Goal: Task Accomplishment & Management: Use online tool/utility

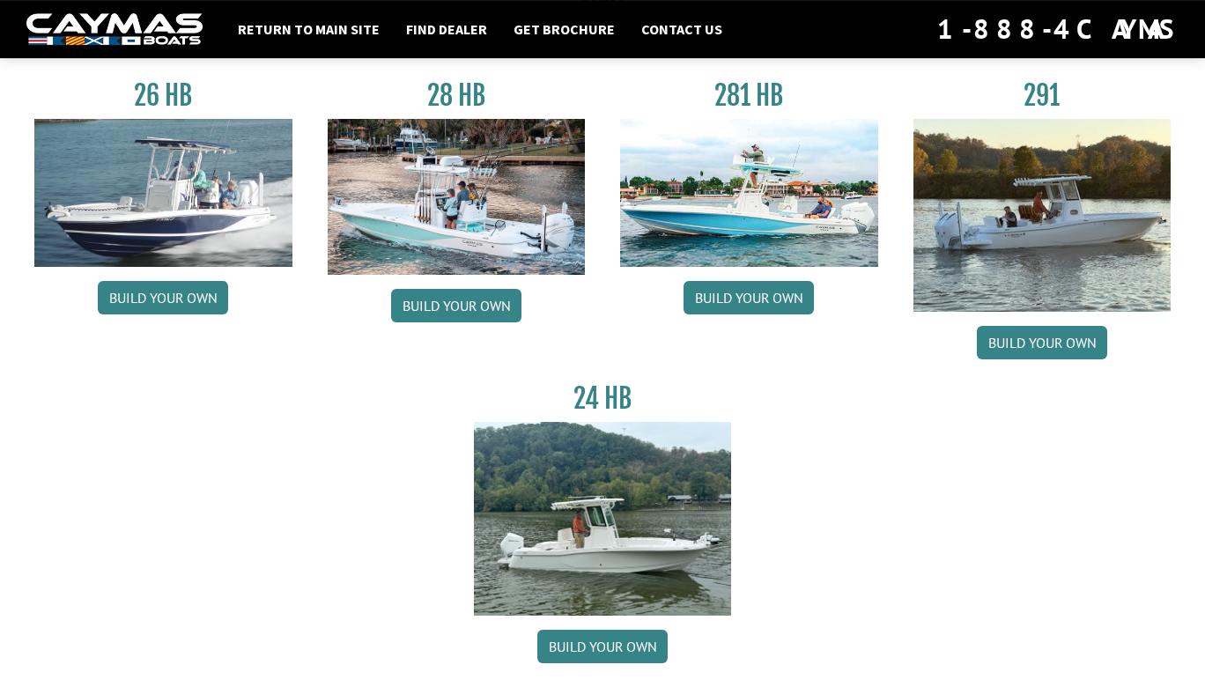
scroll to position [95, 0]
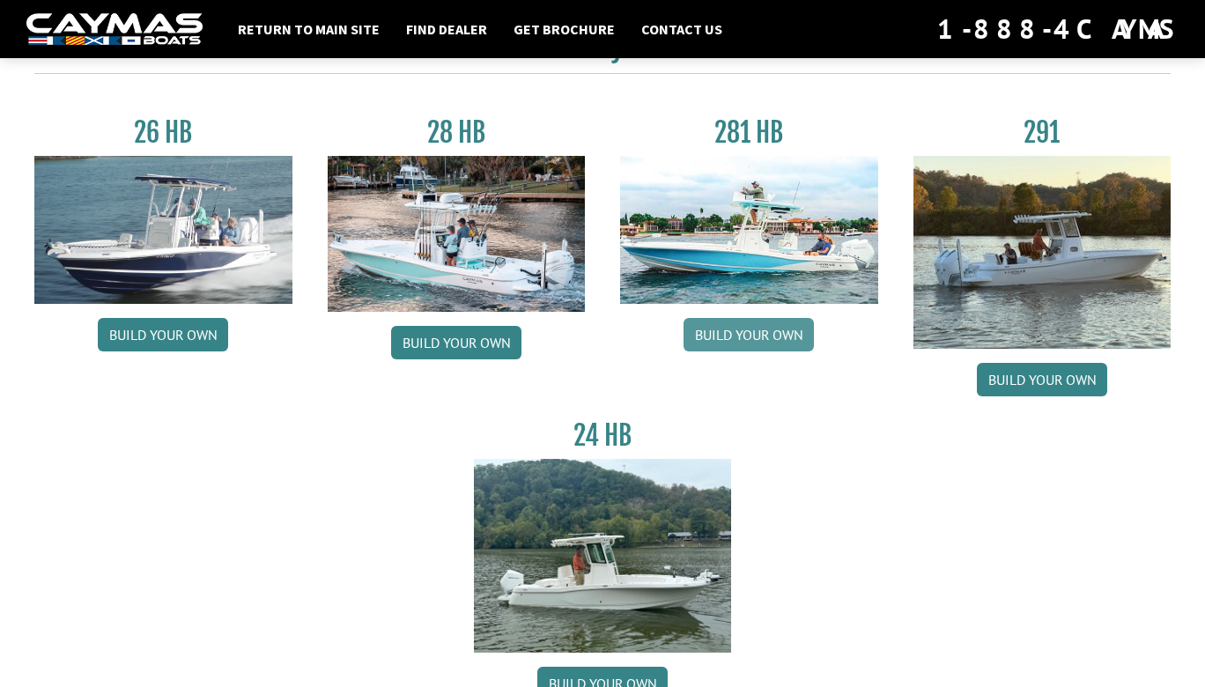
click at [731, 337] on link "Build your own" at bounding box center [749, 334] width 130 height 33
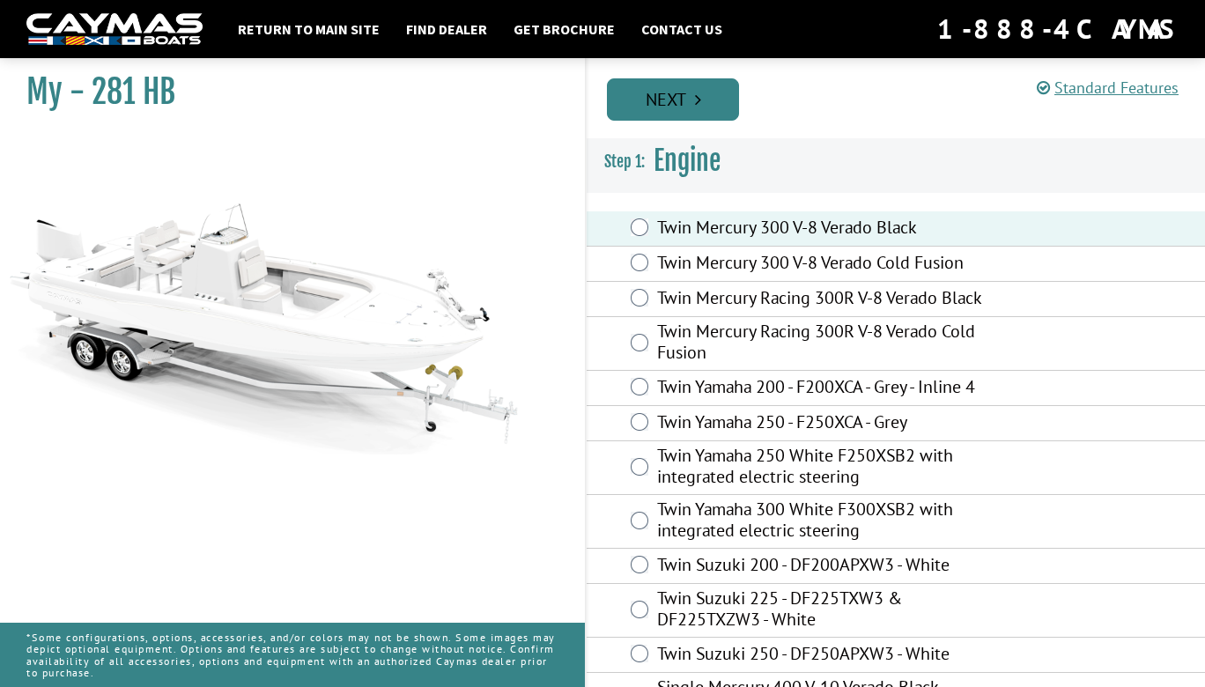
click at [674, 100] on link "Next" at bounding box center [673, 99] width 132 height 42
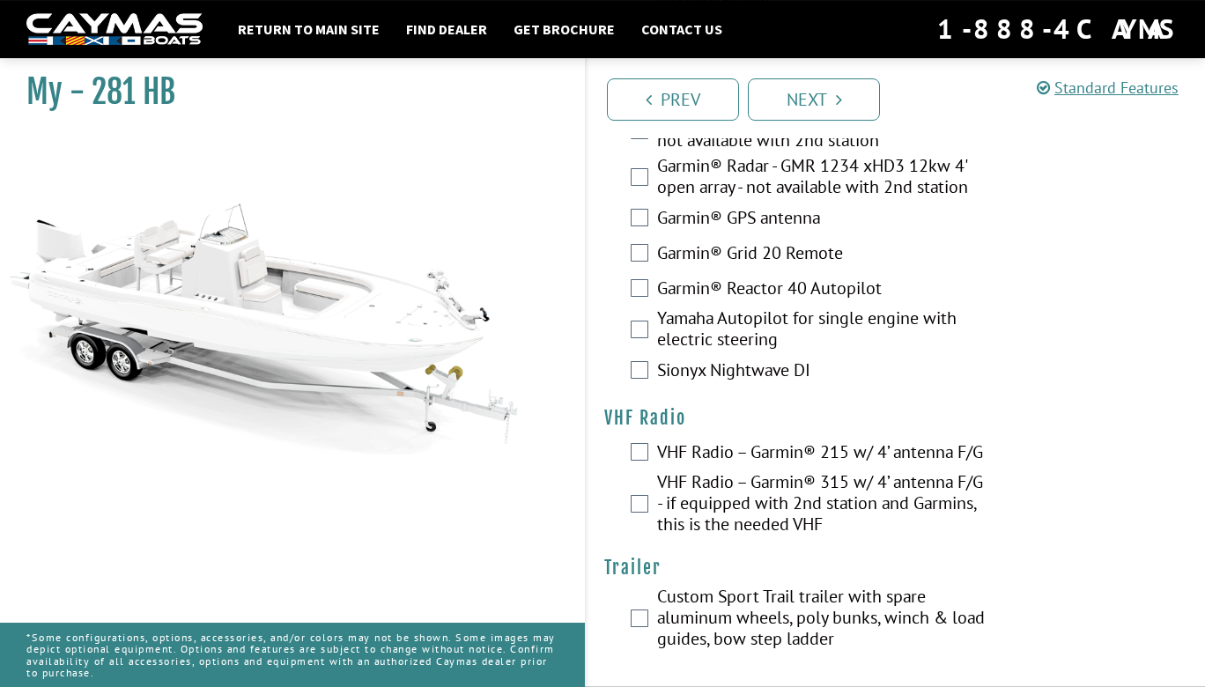
scroll to position [6169, 0]
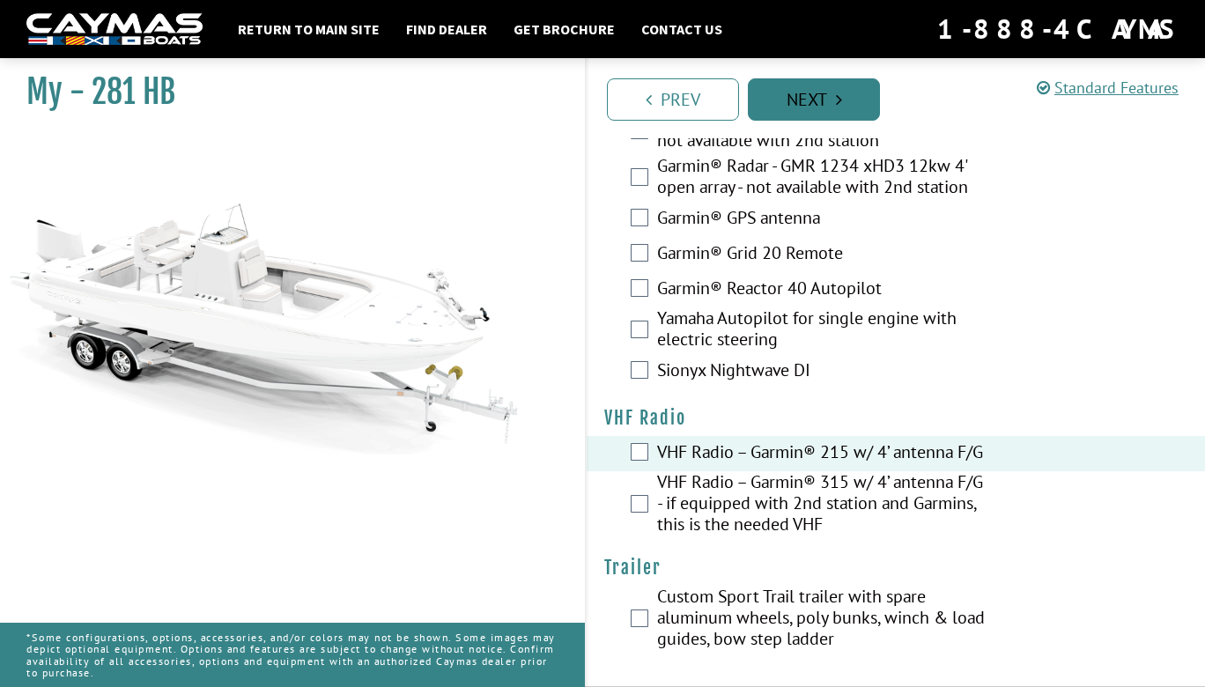
click at [794, 100] on link "Next" at bounding box center [814, 99] width 132 height 42
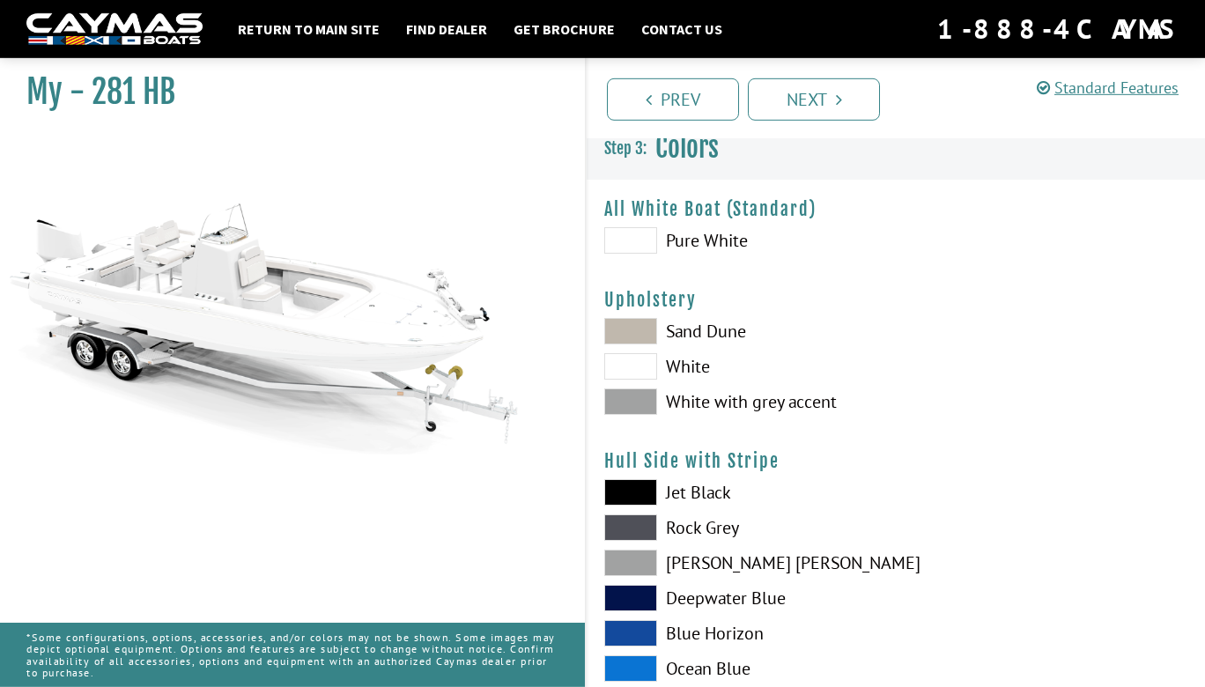
scroll to position [95, 0]
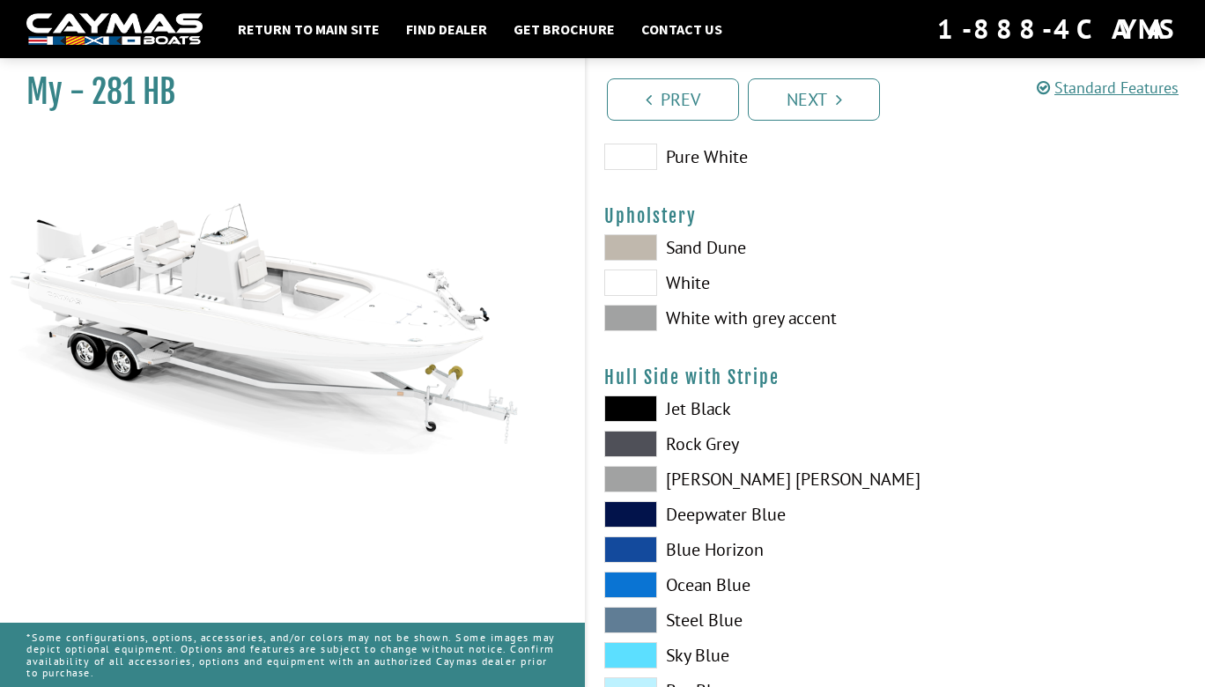
click at [644, 319] on span at bounding box center [630, 318] width 53 height 26
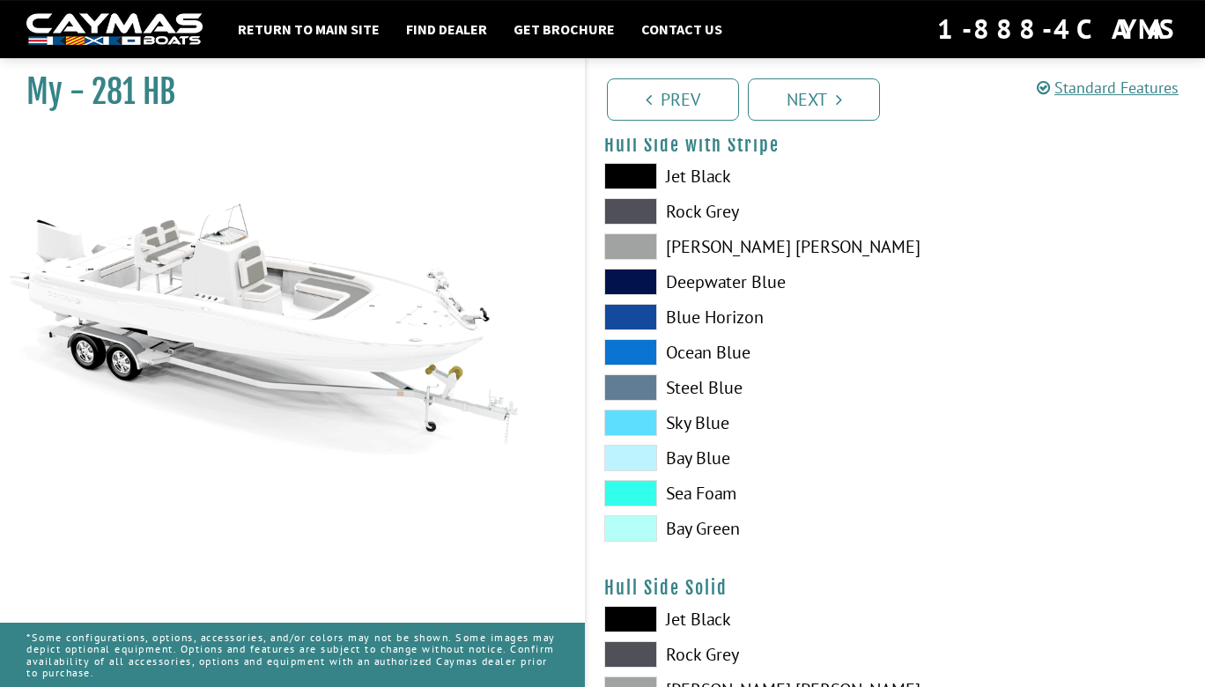
scroll to position [285, 0]
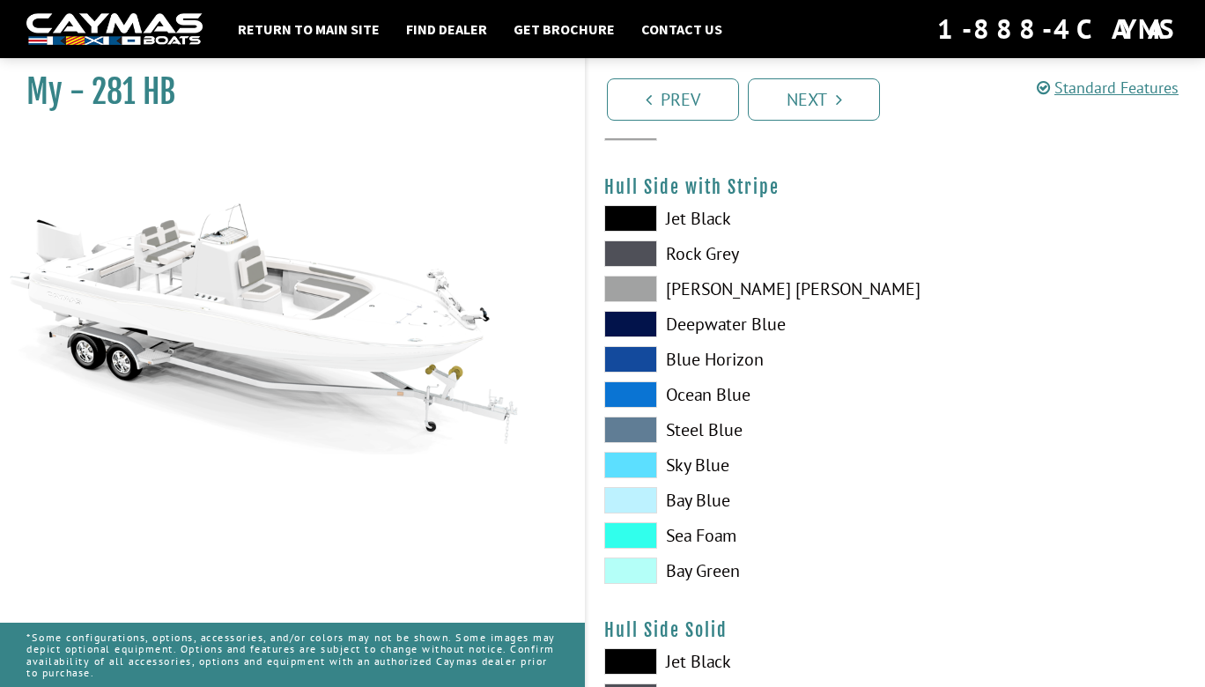
click at [618, 320] on span at bounding box center [630, 324] width 53 height 26
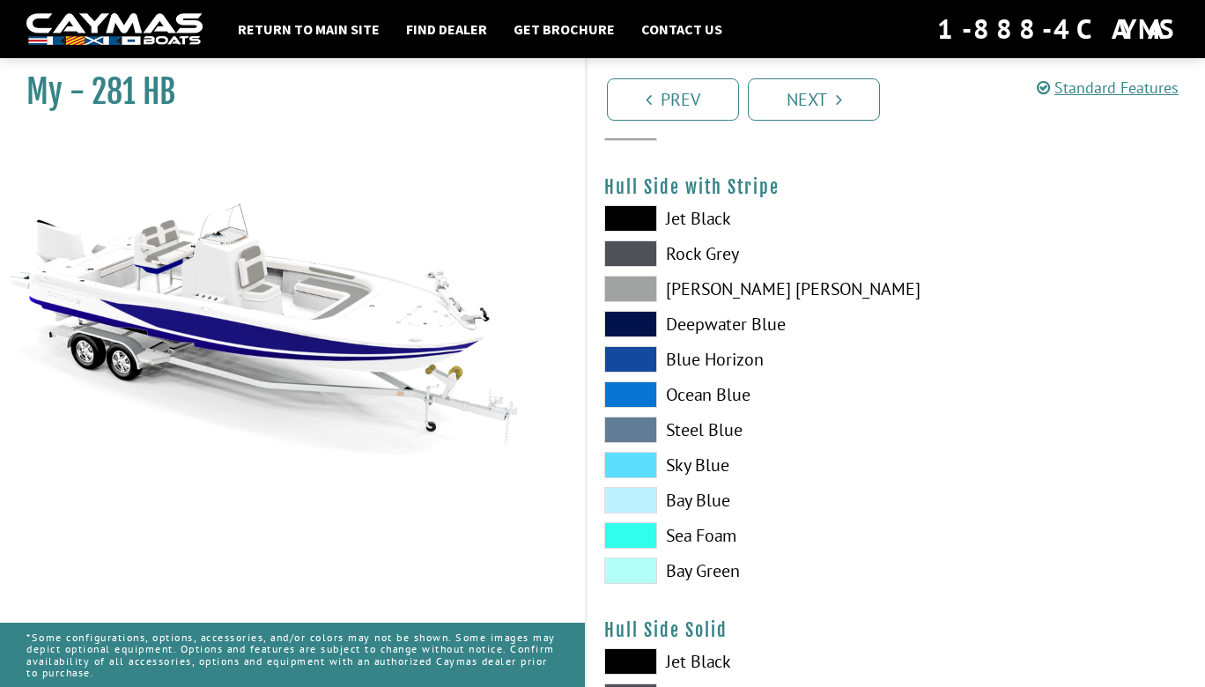
click at [621, 292] on span at bounding box center [630, 289] width 53 height 26
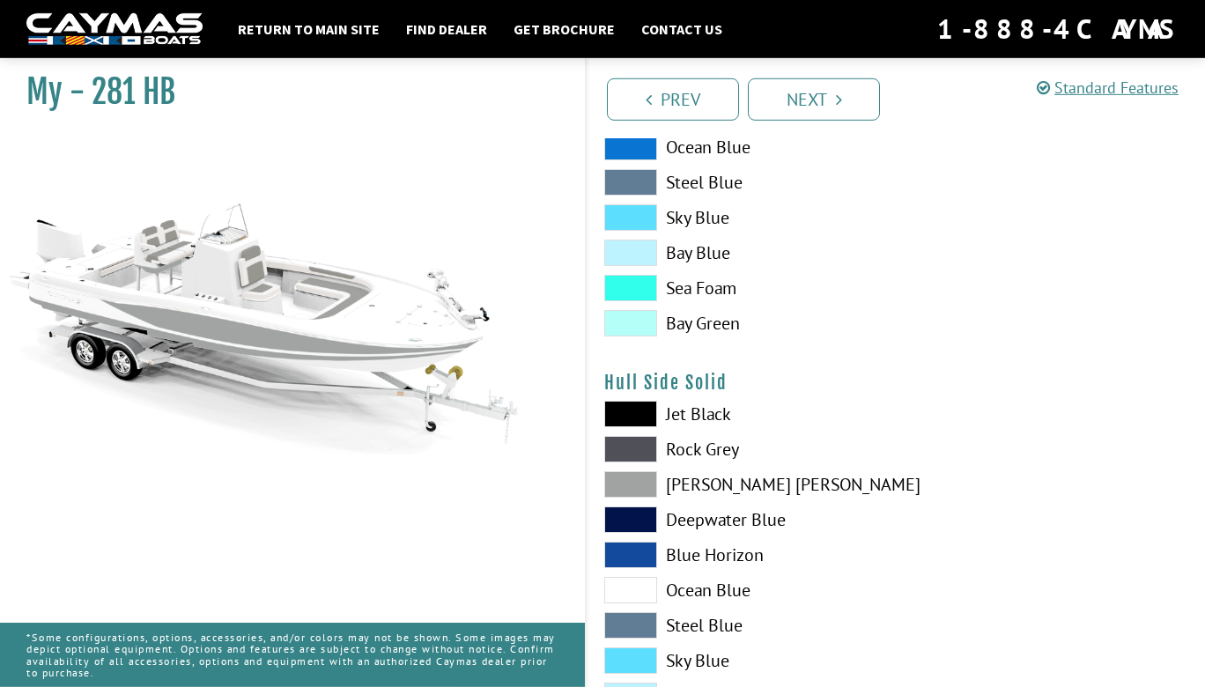
scroll to position [666, 0]
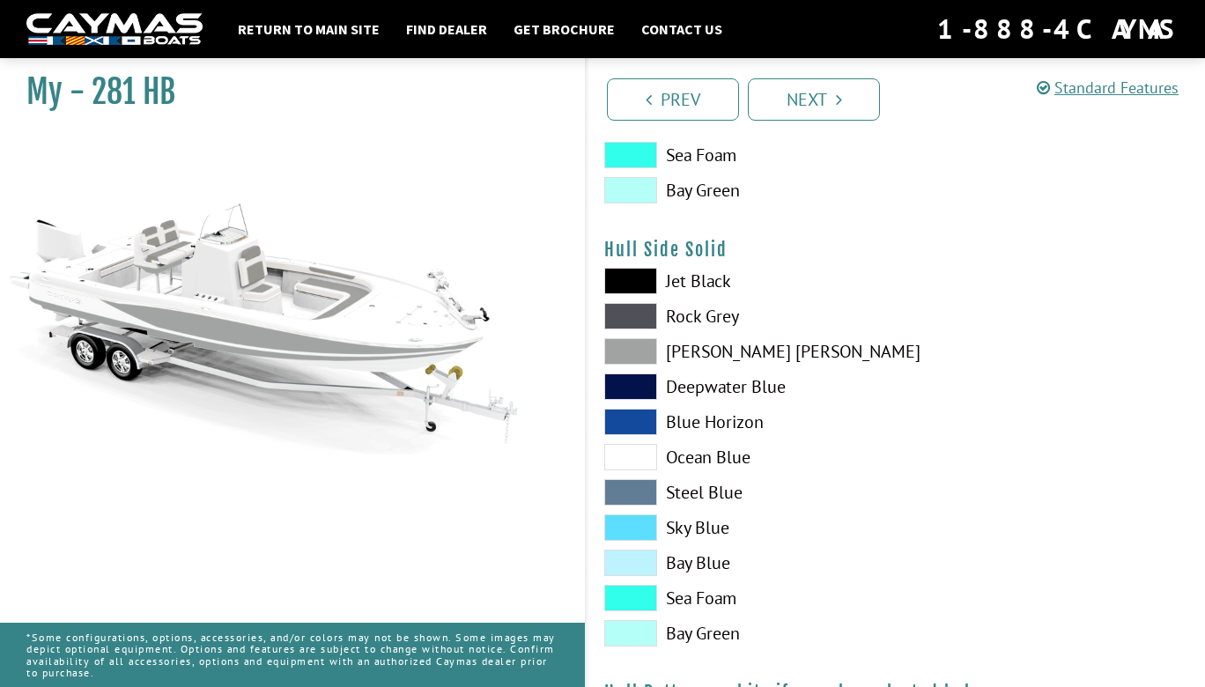
click at [626, 278] on span at bounding box center [630, 281] width 53 height 26
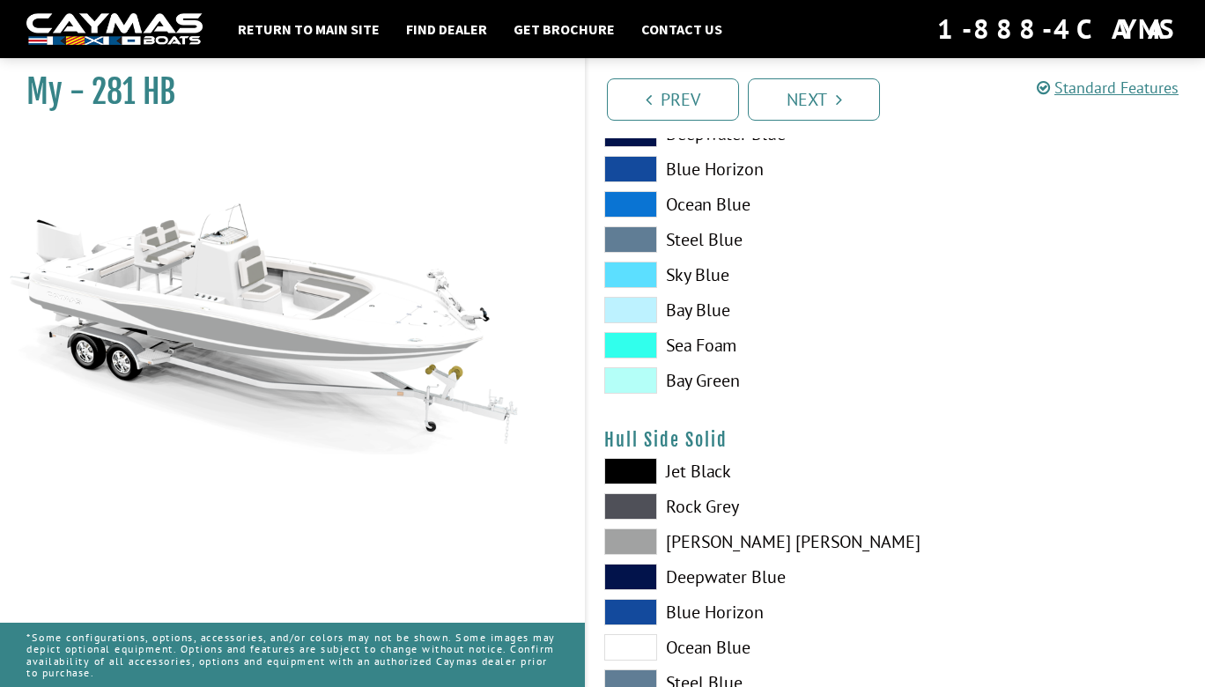
scroll to position [381, 0]
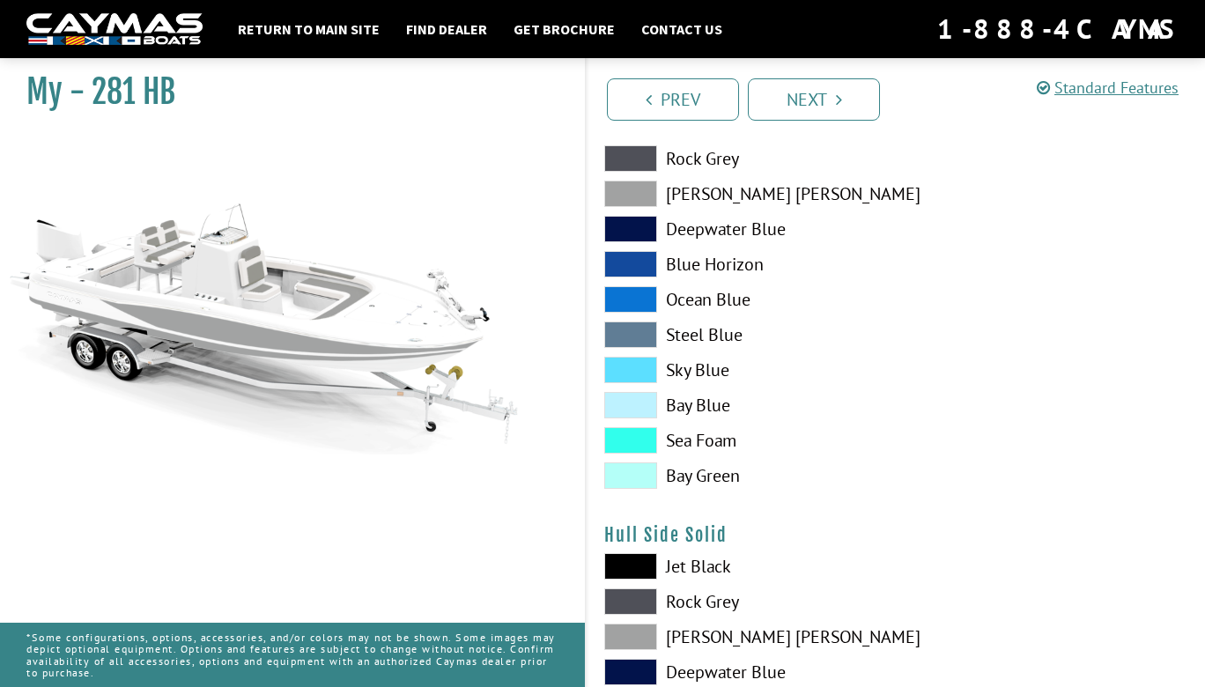
click at [634, 603] on span at bounding box center [630, 601] width 53 height 26
click at [633, 635] on span at bounding box center [630, 637] width 53 height 26
click at [617, 574] on span at bounding box center [630, 566] width 53 height 26
click at [619, 572] on span at bounding box center [630, 566] width 53 height 26
click at [628, 155] on span at bounding box center [630, 158] width 53 height 26
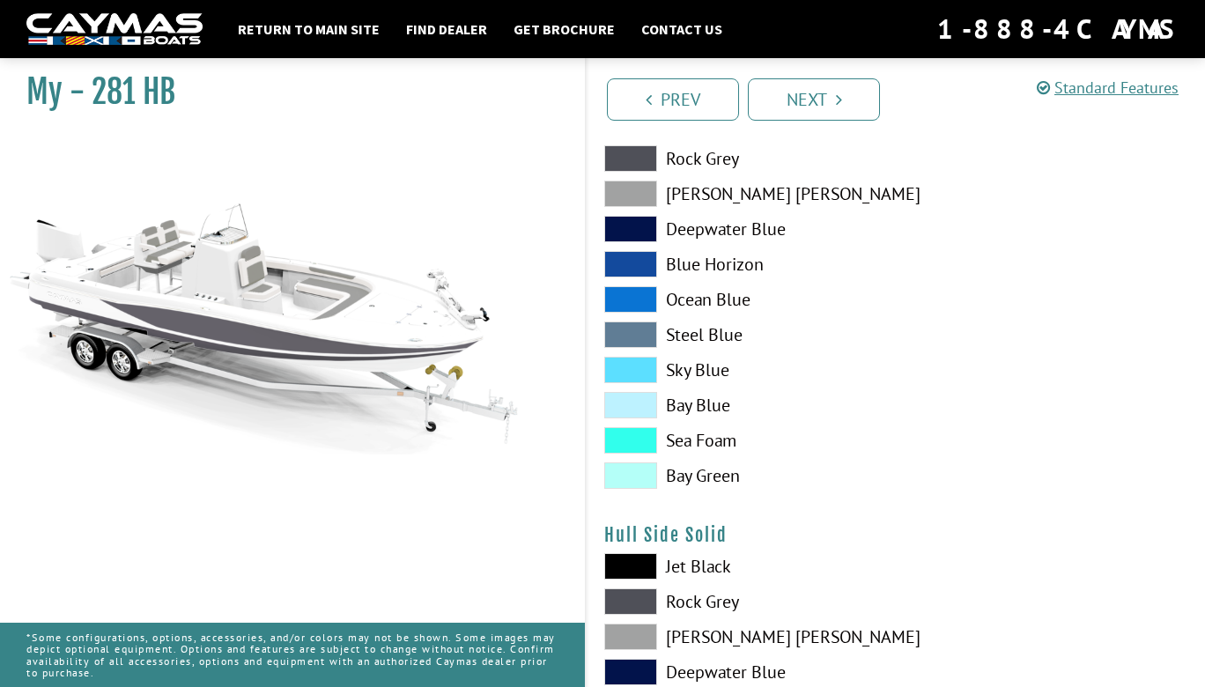
click at [619, 231] on span at bounding box center [630, 229] width 53 height 26
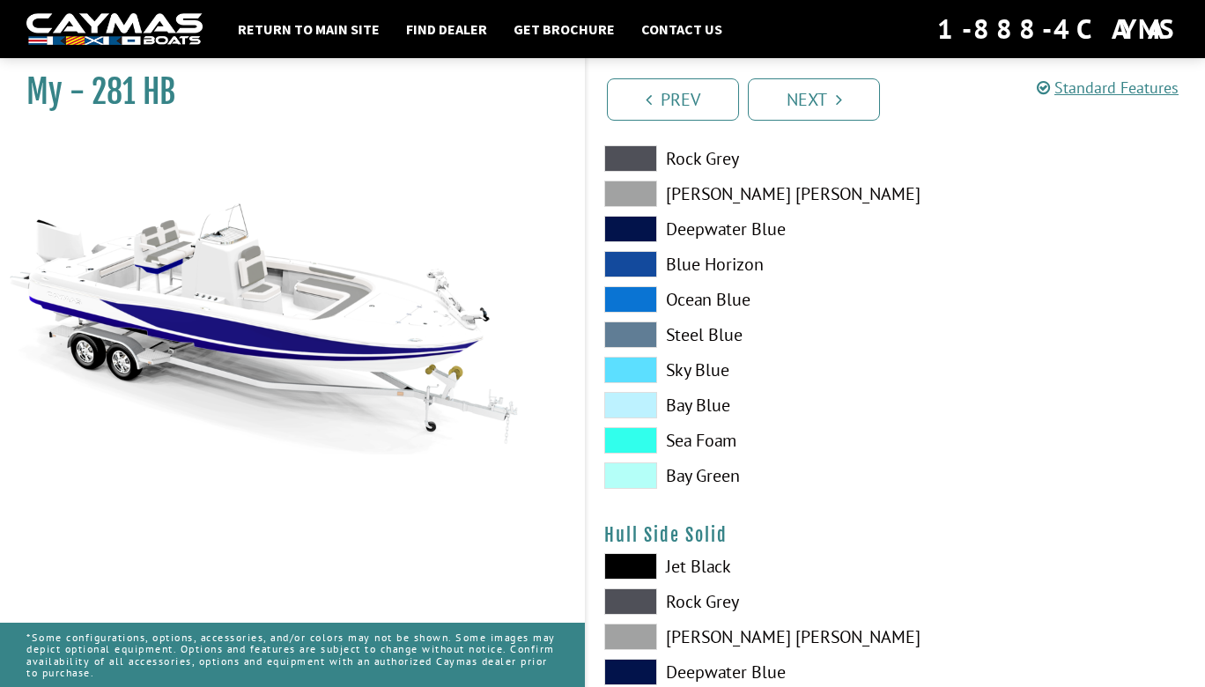
click at [622, 207] on span at bounding box center [630, 194] width 53 height 26
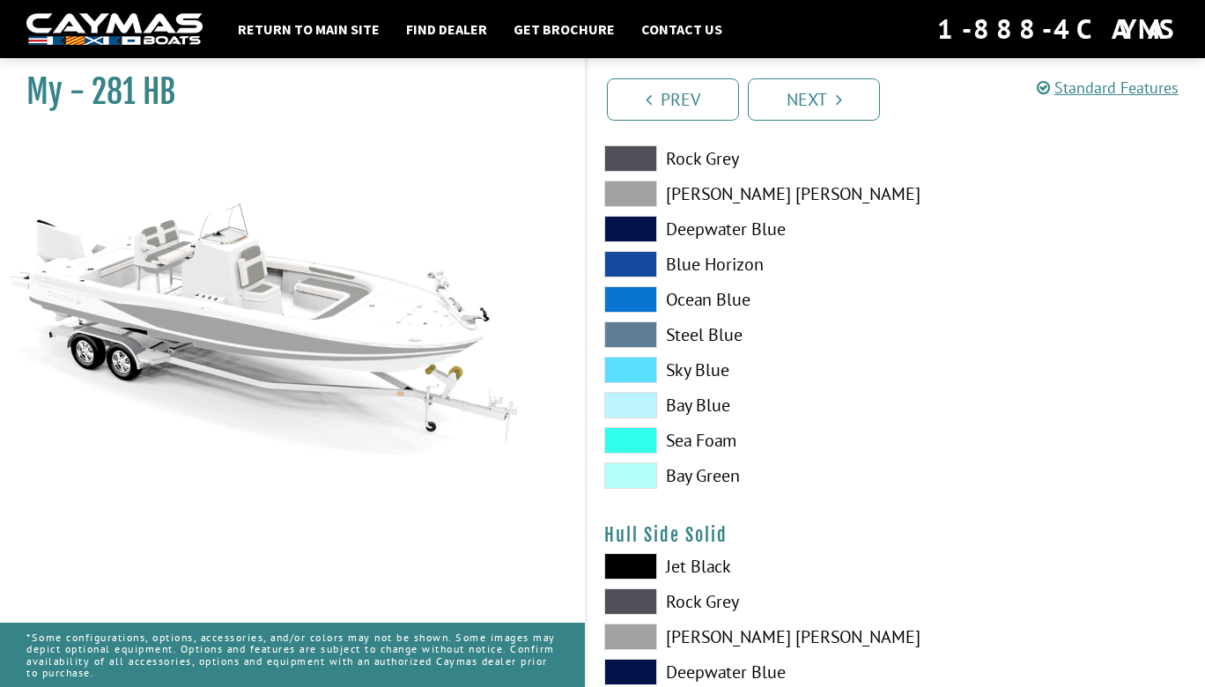
click at [613, 155] on span at bounding box center [630, 158] width 53 height 26
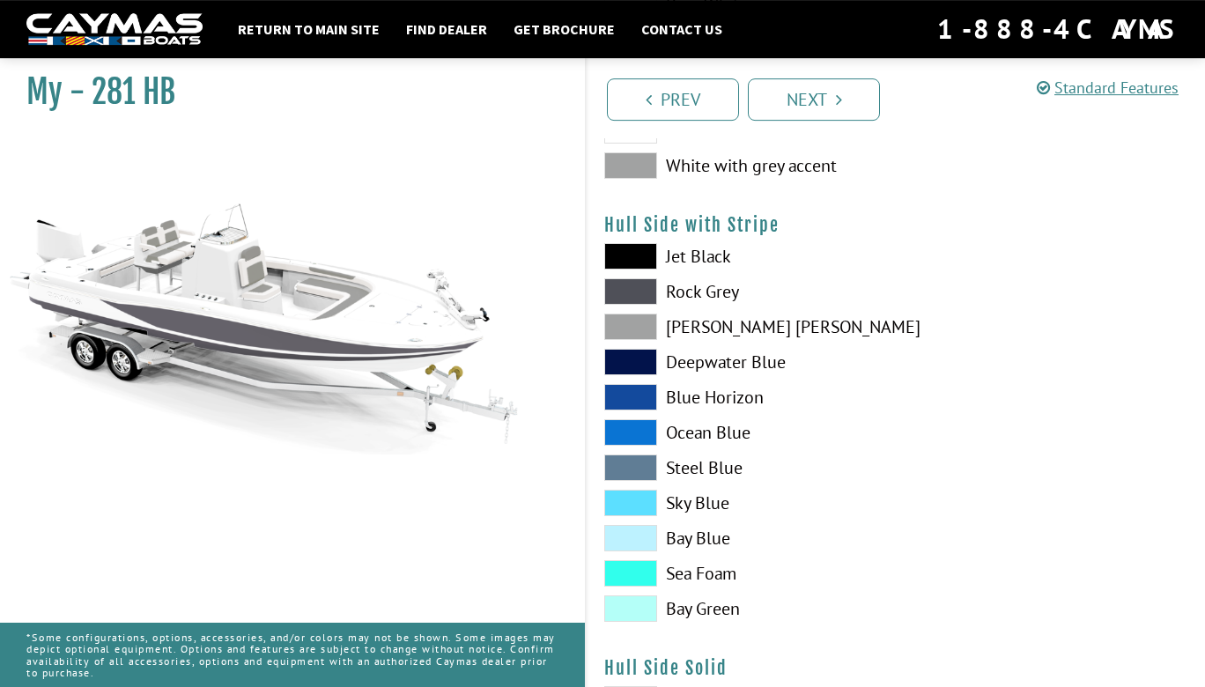
scroll to position [285, 0]
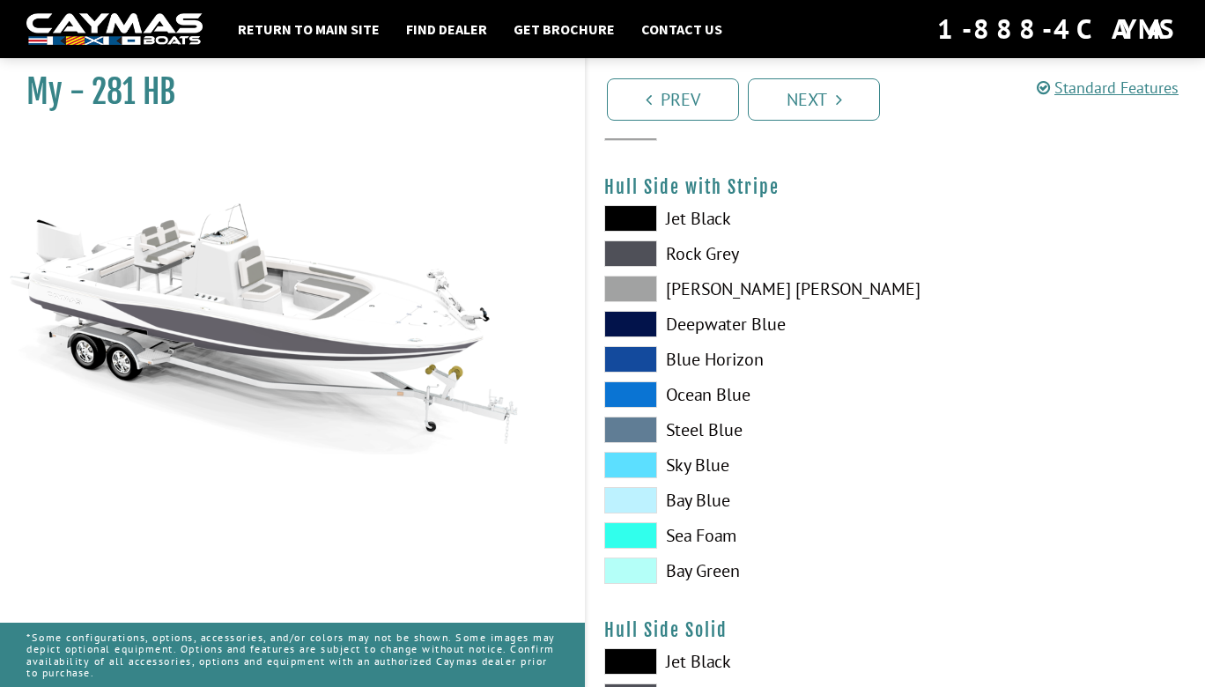
click at [615, 221] on span at bounding box center [630, 218] width 53 height 26
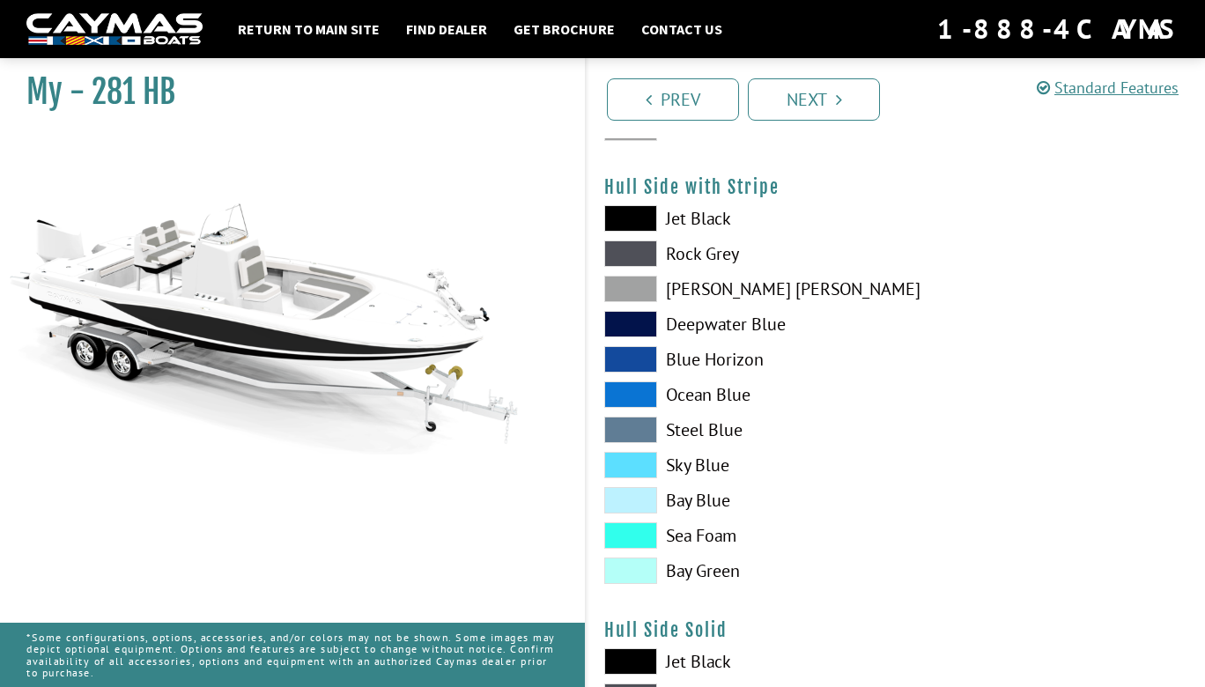
scroll to position [571, 0]
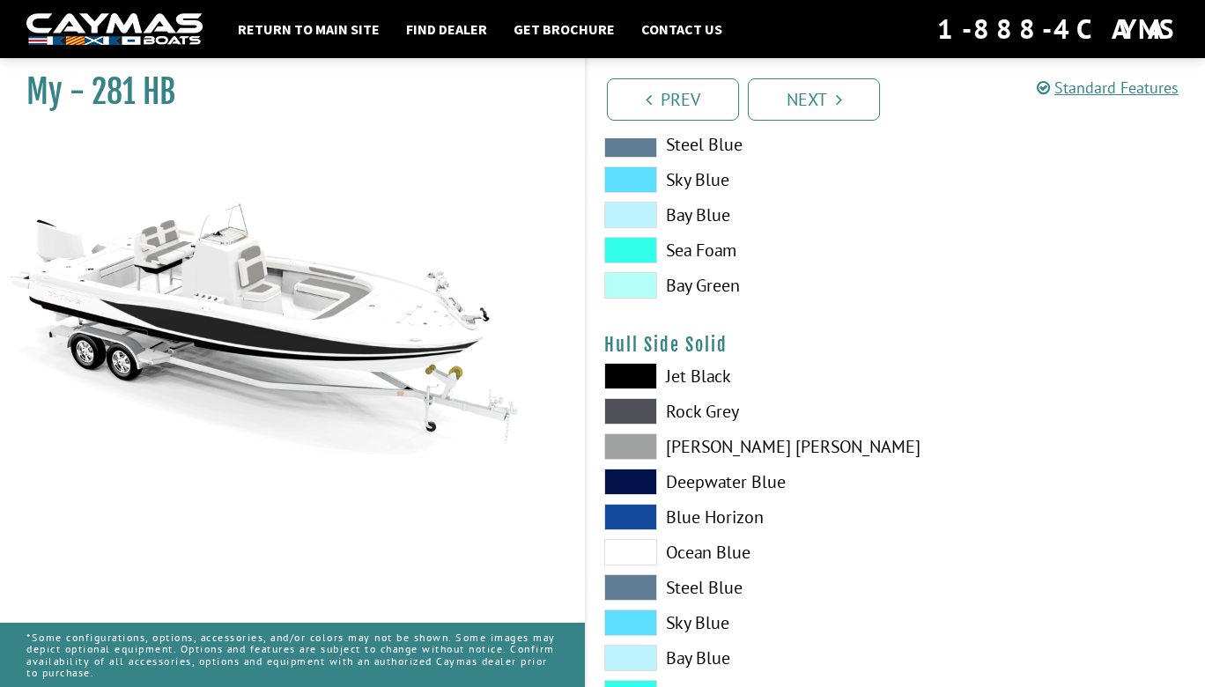
click at [634, 384] on span at bounding box center [630, 376] width 53 height 26
click at [632, 414] on span at bounding box center [630, 411] width 53 height 26
click at [627, 439] on span at bounding box center [630, 446] width 53 height 26
click at [627, 468] on div "Jet Black Rock Grey Dove Gray Deepwater Blue Blue Horizon Ocean Blue" at bounding box center [741, 557] width 309 height 388
click at [629, 487] on span at bounding box center [630, 482] width 53 height 26
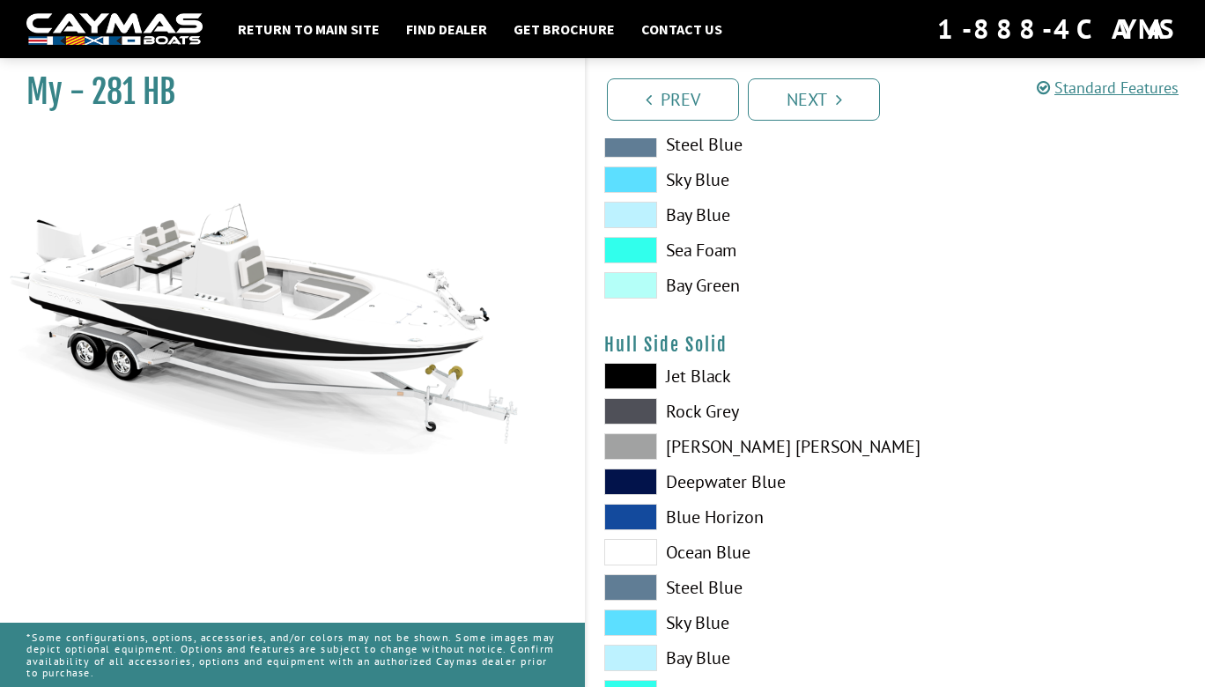
click at [630, 509] on span at bounding box center [630, 517] width 53 height 26
click at [640, 553] on span at bounding box center [630, 552] width 53 height 26
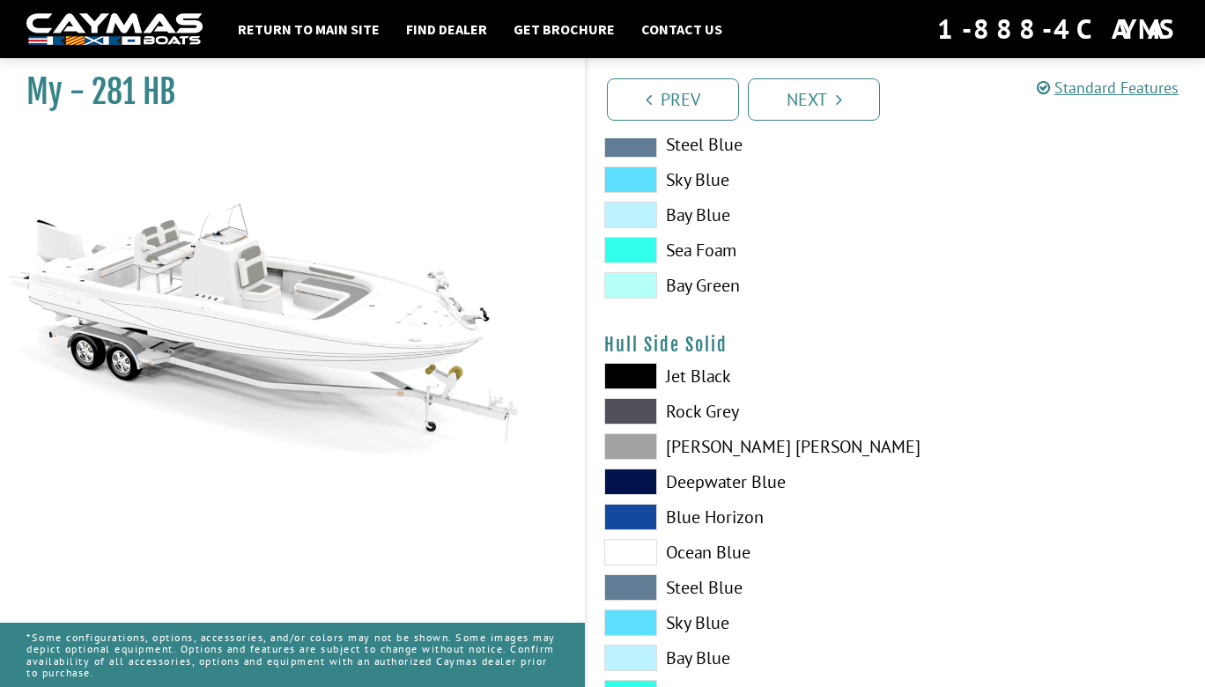
click at [626, 375] on span at bounding box center [630, 376] width 53 height 26
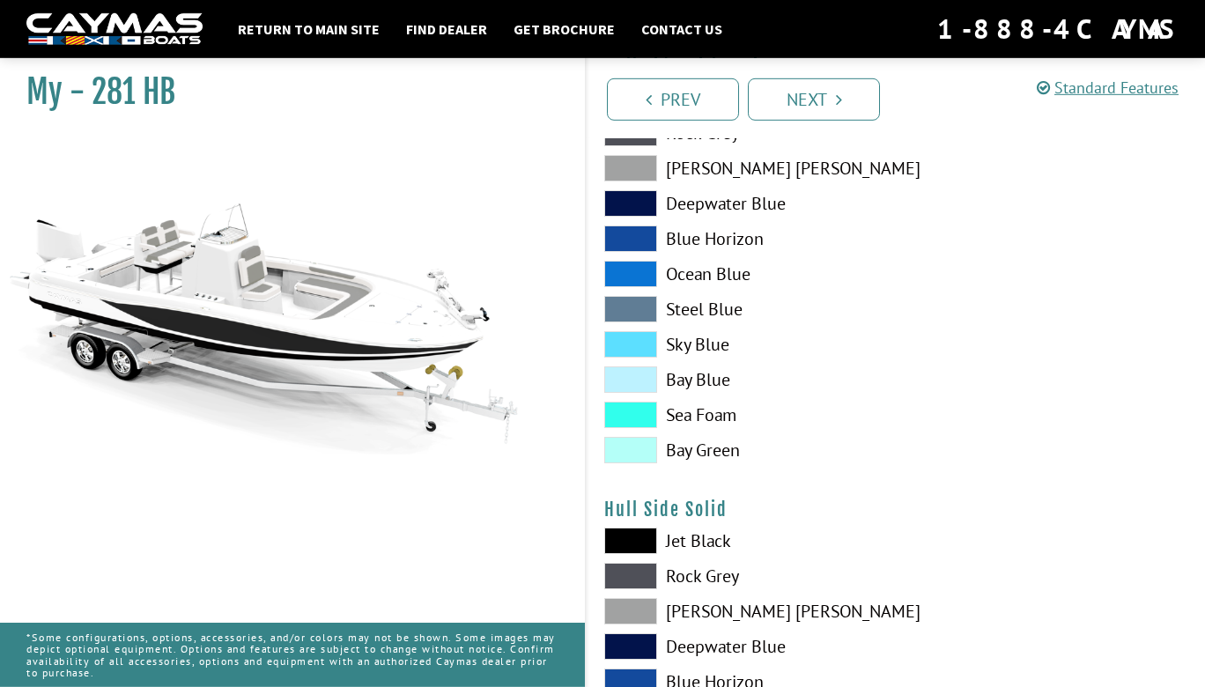
scroll to position [476, 0]
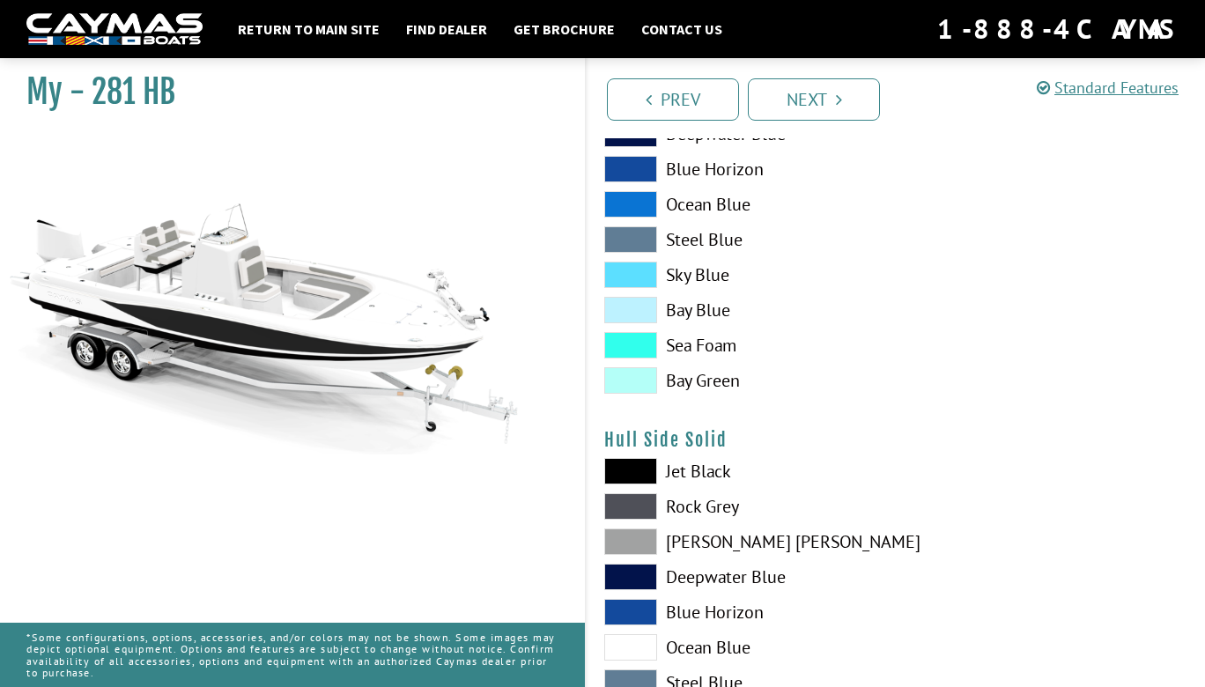
click at [650, 381] on span at bounding box center [630, 380] width 53 height 26
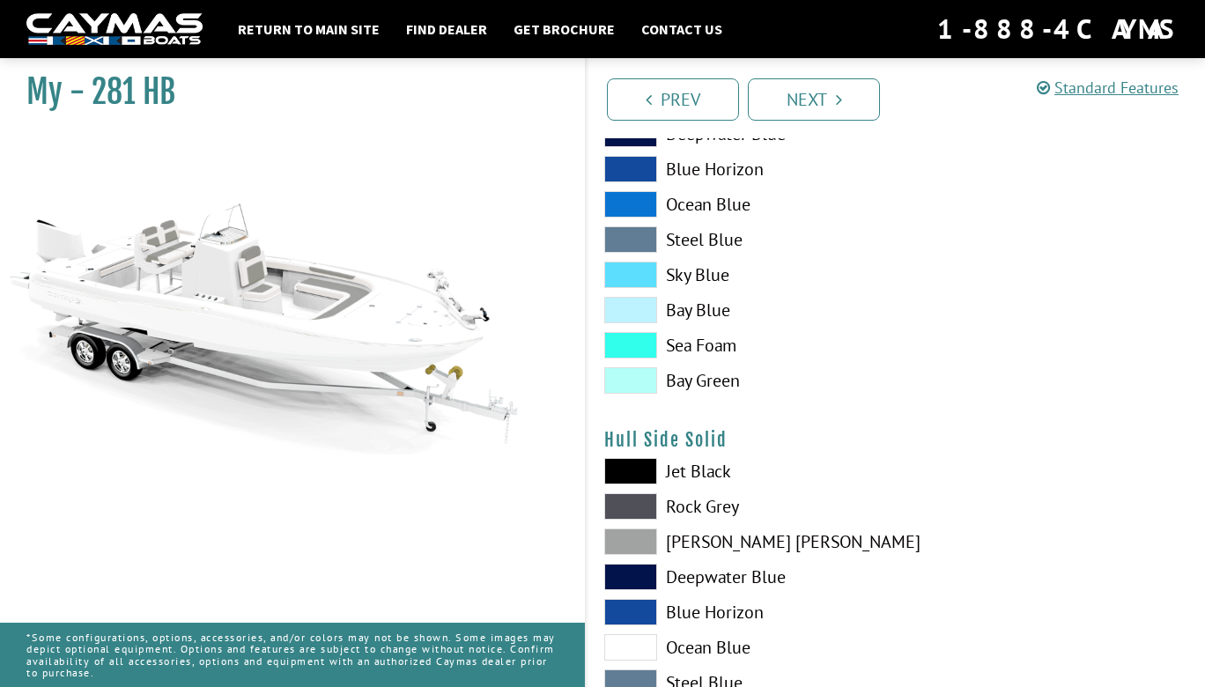
click at [639, 357] on span at bounding box center [630, 345] width 53 height 26
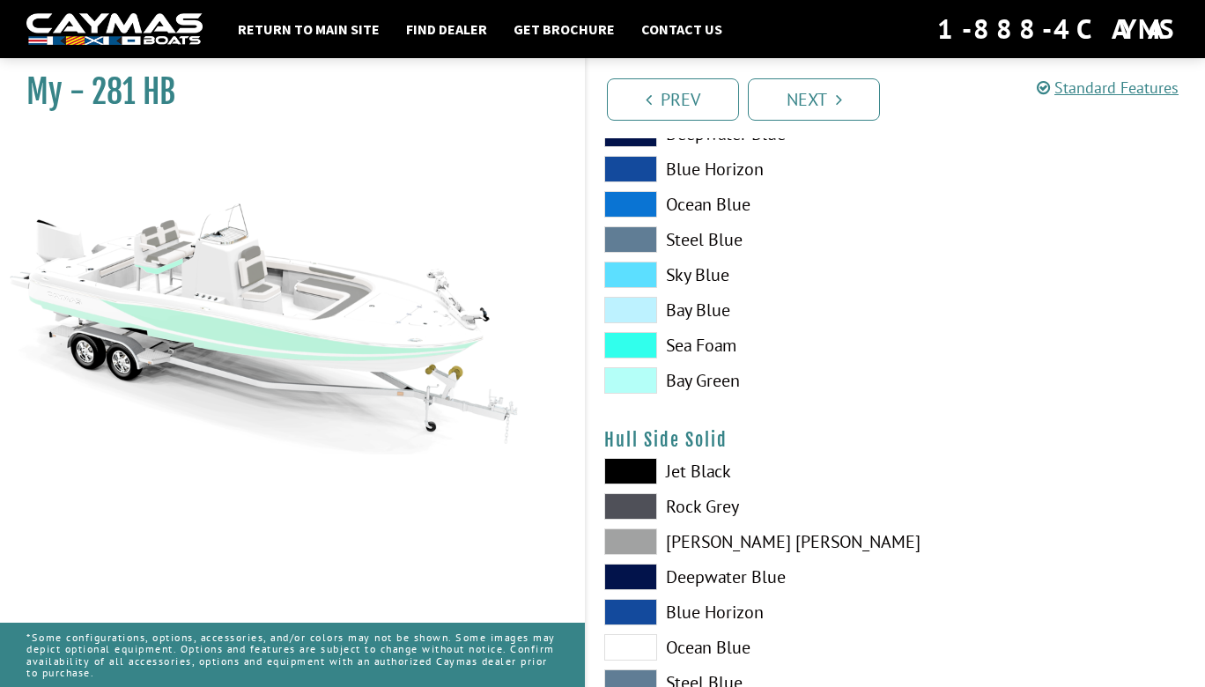
click at [640, 303] on span at bounding box center [630, 310] width 53 height 26
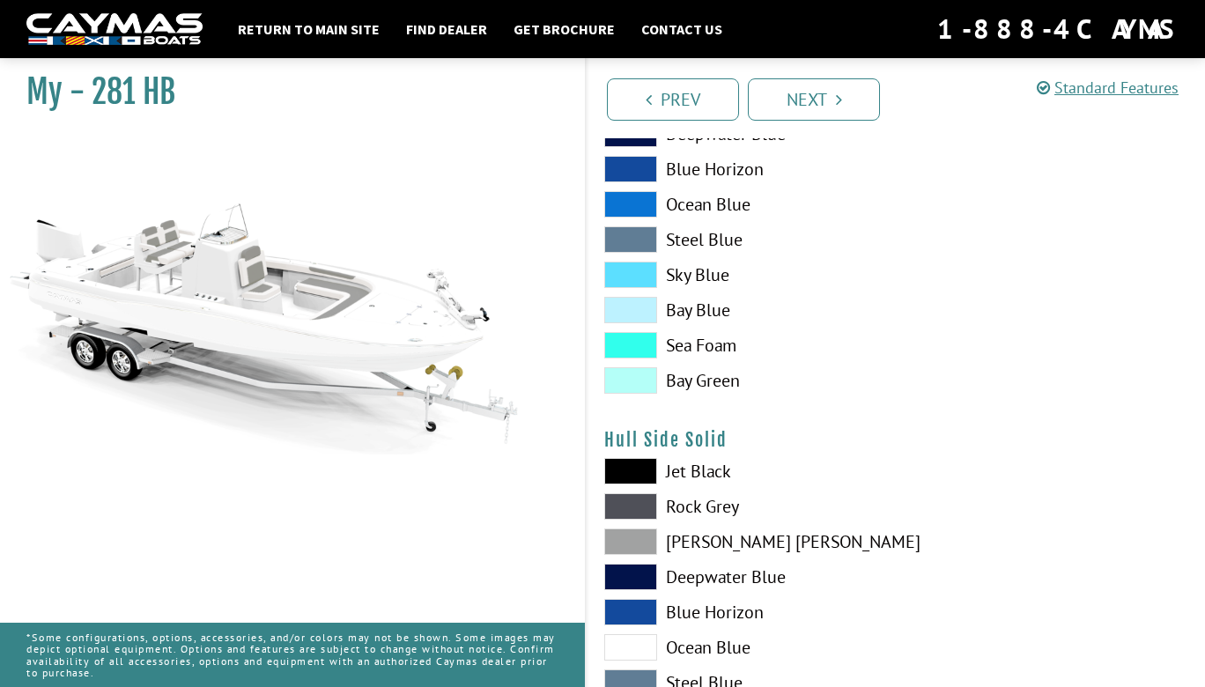
click at [625, 463] on span at bounding box center [630, 471] width 53 height 26
click at [631, 511] on span at bounding box center [630, 506] width 53 height 26
click at [628, 544] on span at bounding box center [630, 542] width 53 height 26
click at [641, 574] on span at bounding box center [630, 577] width 53 height 26
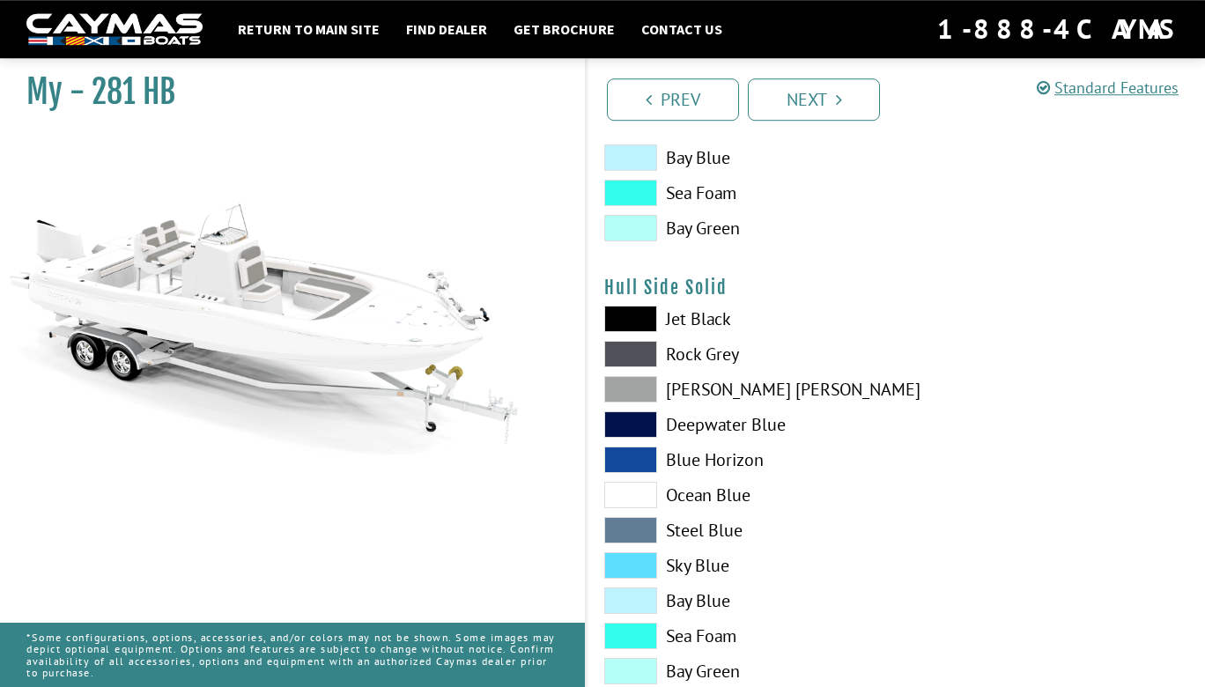
scroll to position [666, 0]
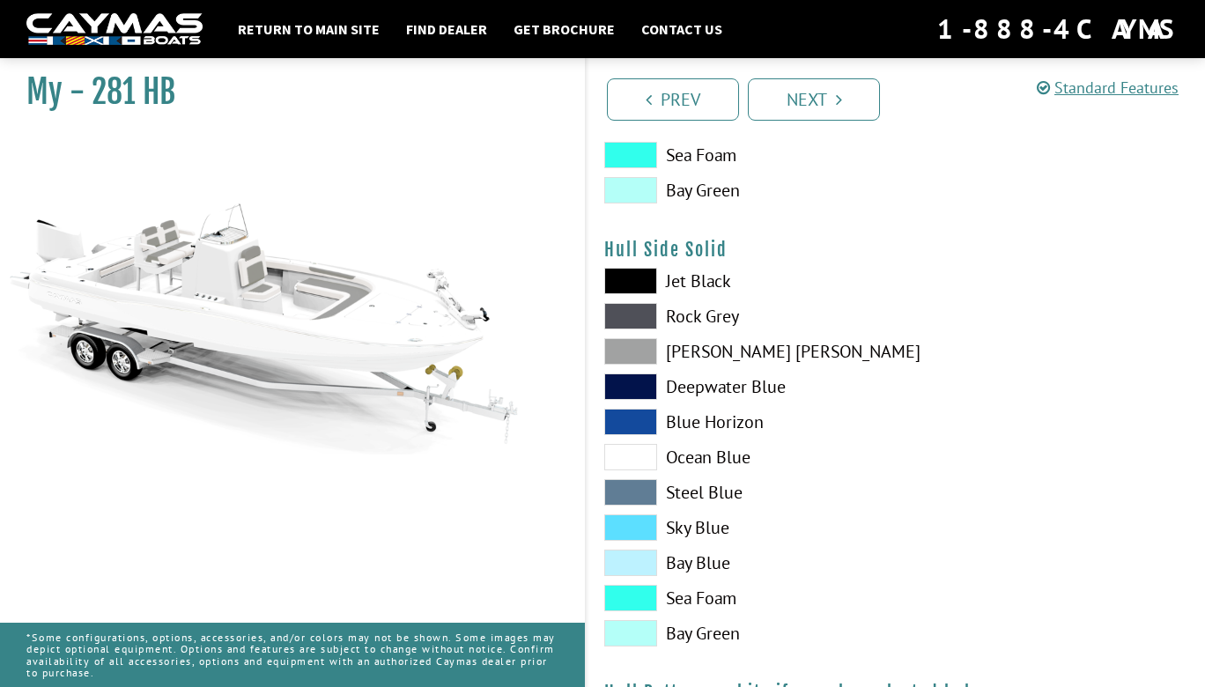
click at [649, 525] on span at bounding box center [630, 527] width 53 height 26
click at [628, 465] on span at bounding box center [630, 457] width 53 height 26
click at [627, 425] on span at bounding box center [630, 422] width 53 height 26
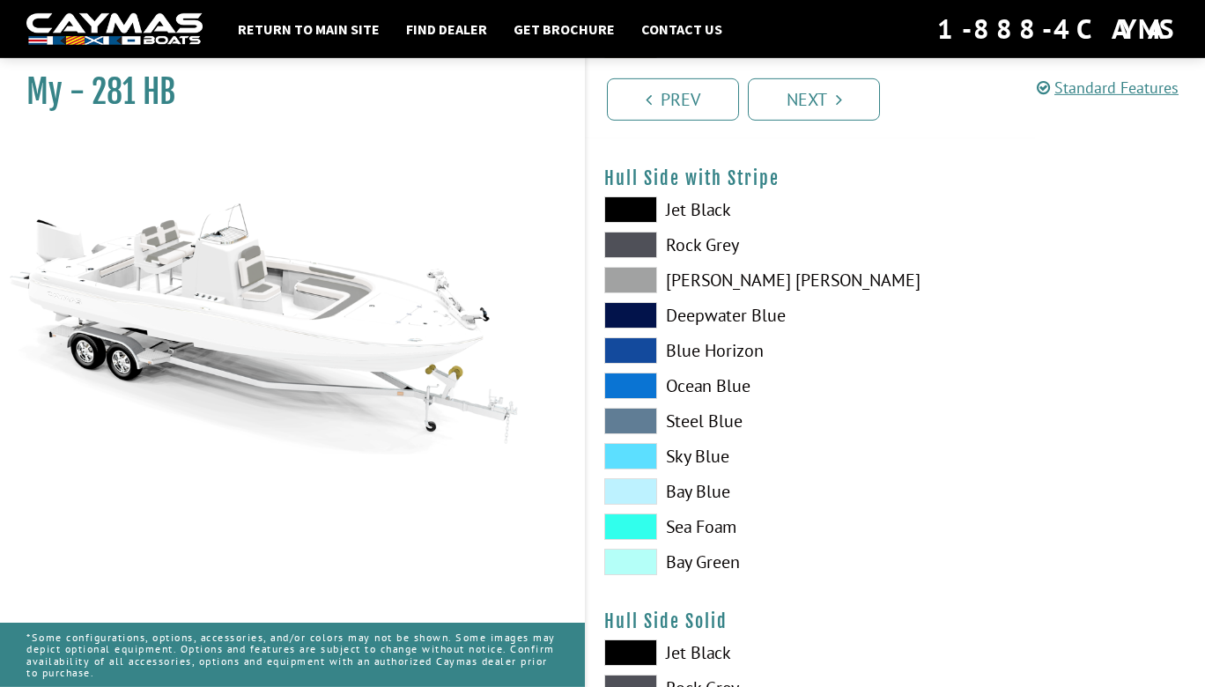
scroll to position [190, 0]
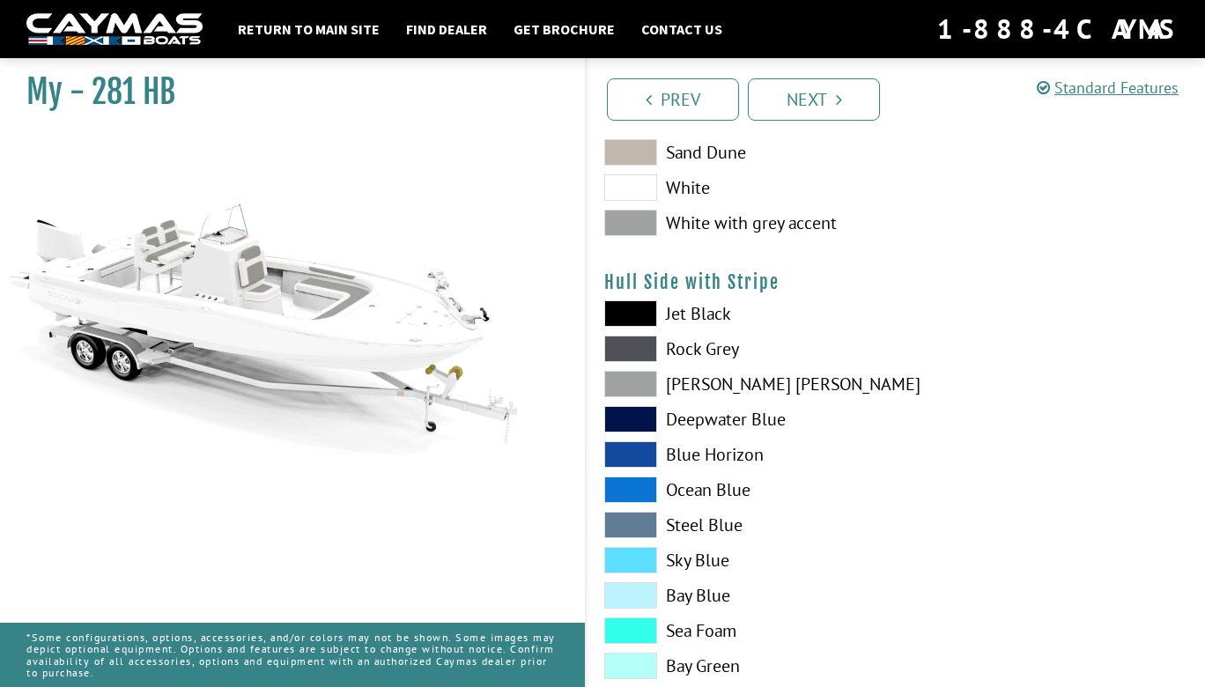
click at [640, 223] on span at bounding box center [630, 223] width 53 height 26
click at [638, 220] on span at bounding box center [630, 223] width 53 height 26
click at [638, 194] on span at bounding box center [630, 187] width 53 height 26
click at [636, 220] on span at bounding box center [630, 223] width 53 height 26
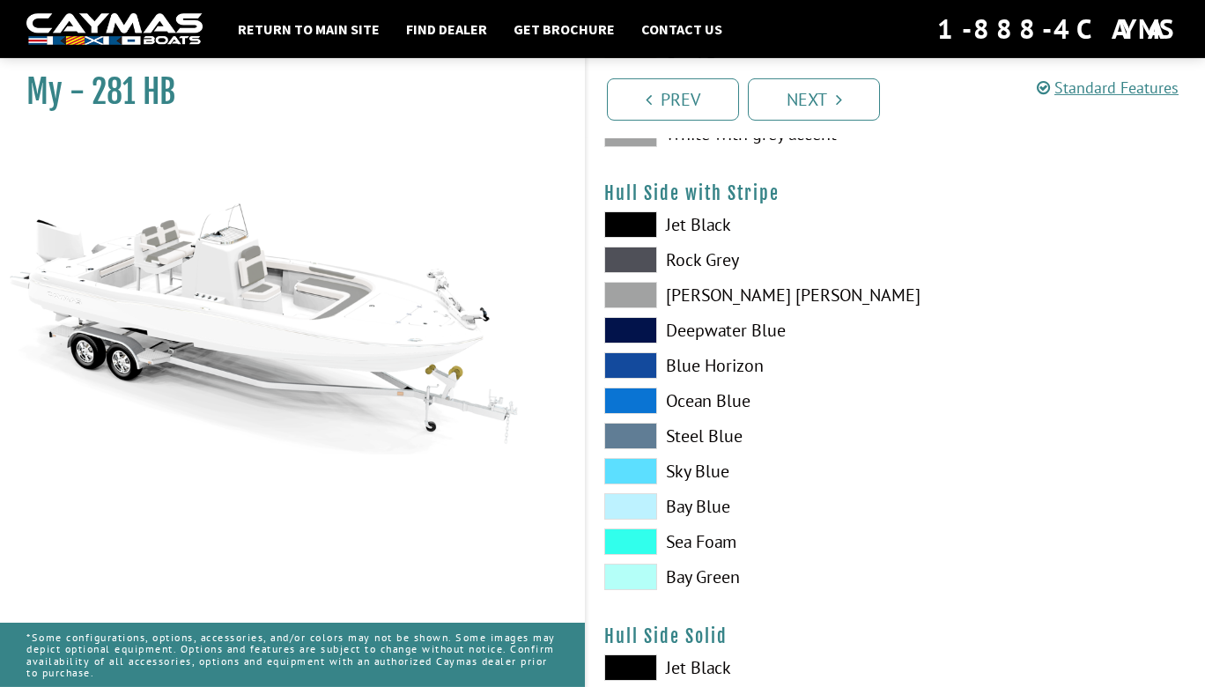
scroll to position [381, 0]
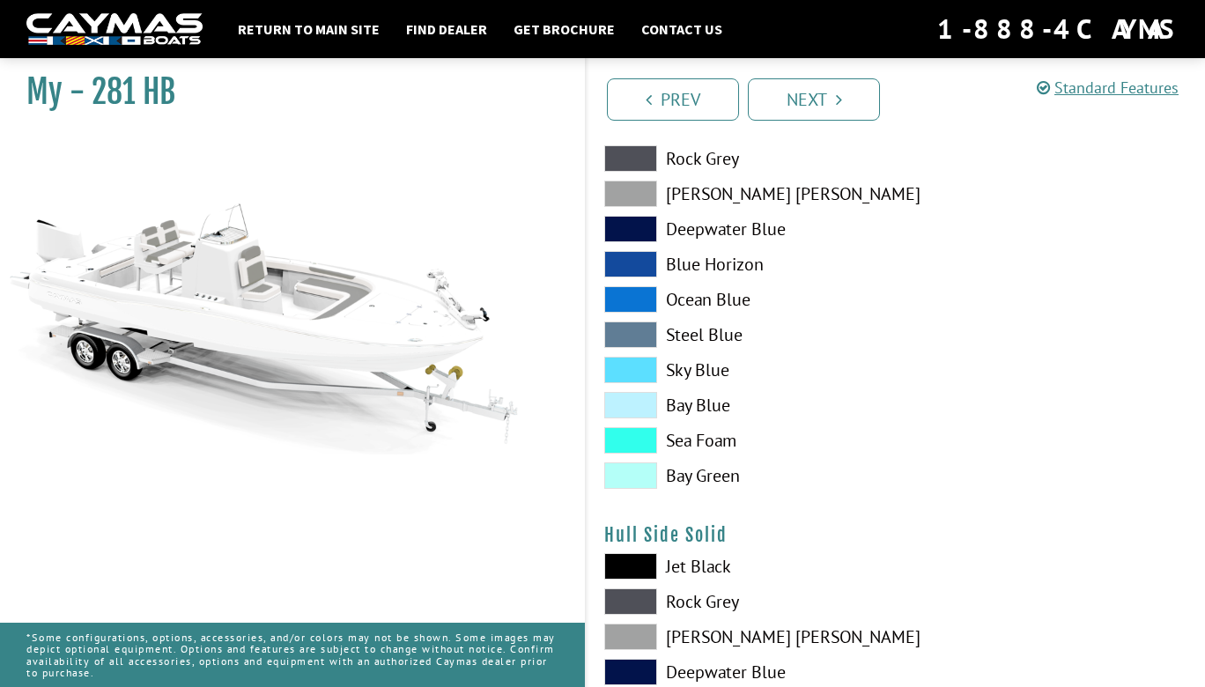
click at [618, 559] on span at bounding box center [630, 566] width 53 height 26
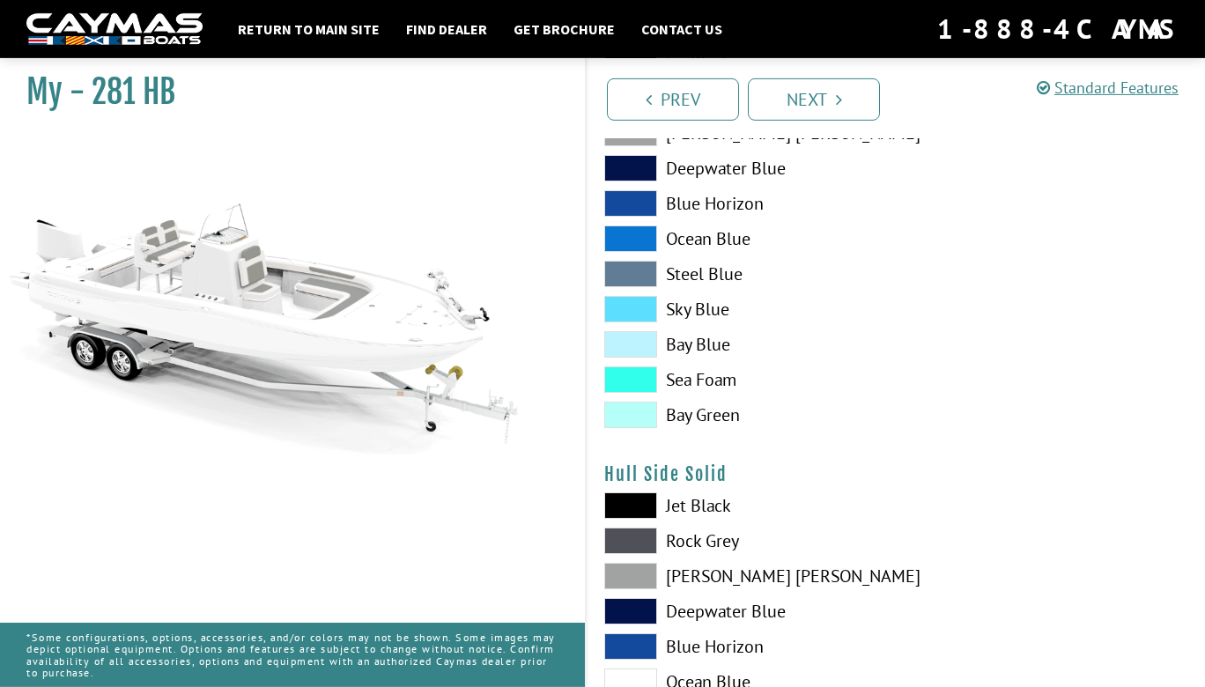
scroll to position [571, 0]
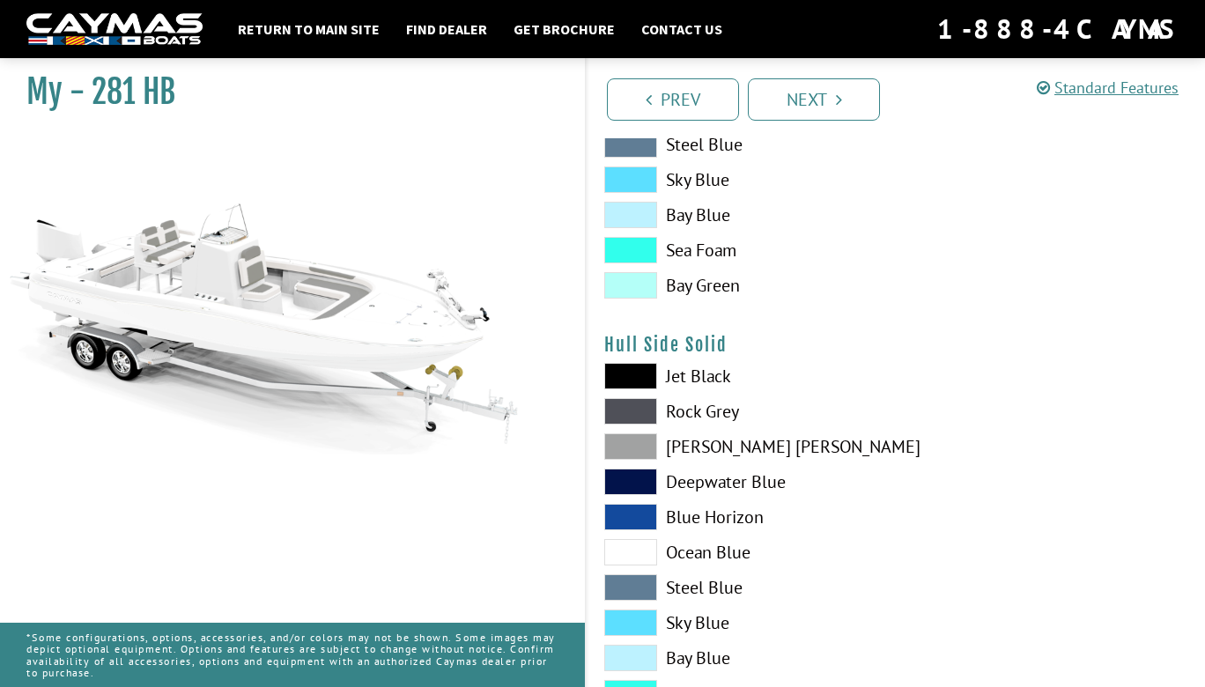
click at [629, 448] on span at bounding box center [630, 446] width 53 height 26
click at [646, 366] on span at bounding box center [630, 376] width 53 height 26
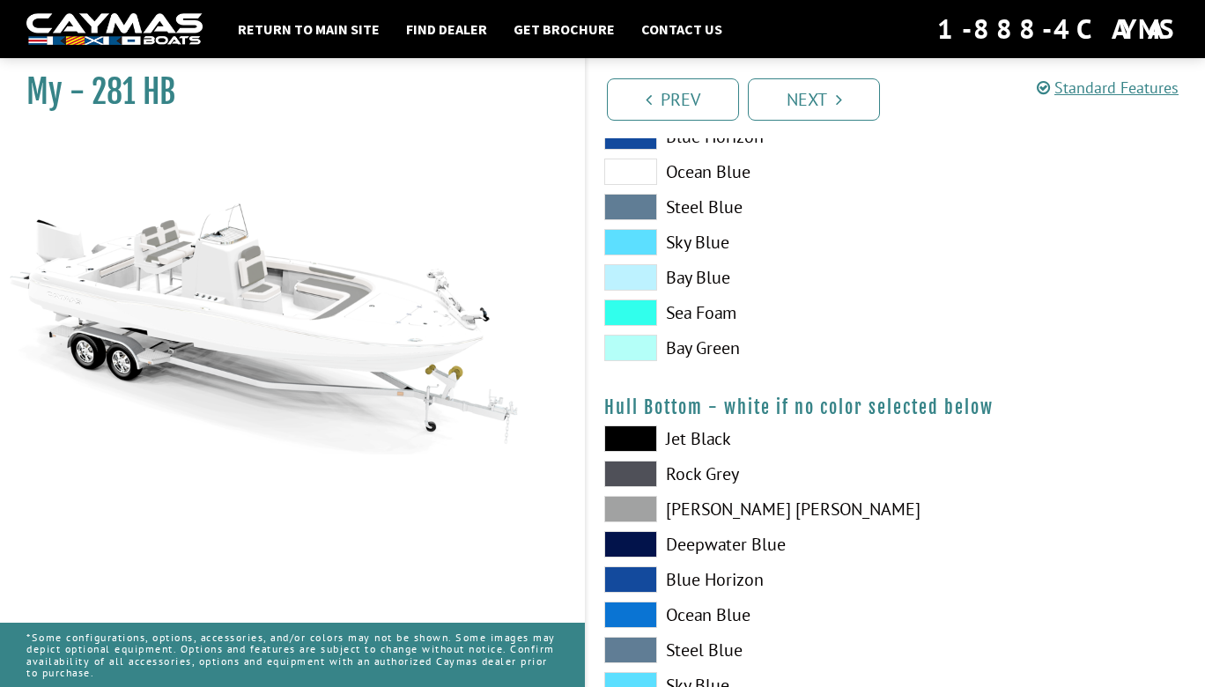
scroll to position [1047, 0]
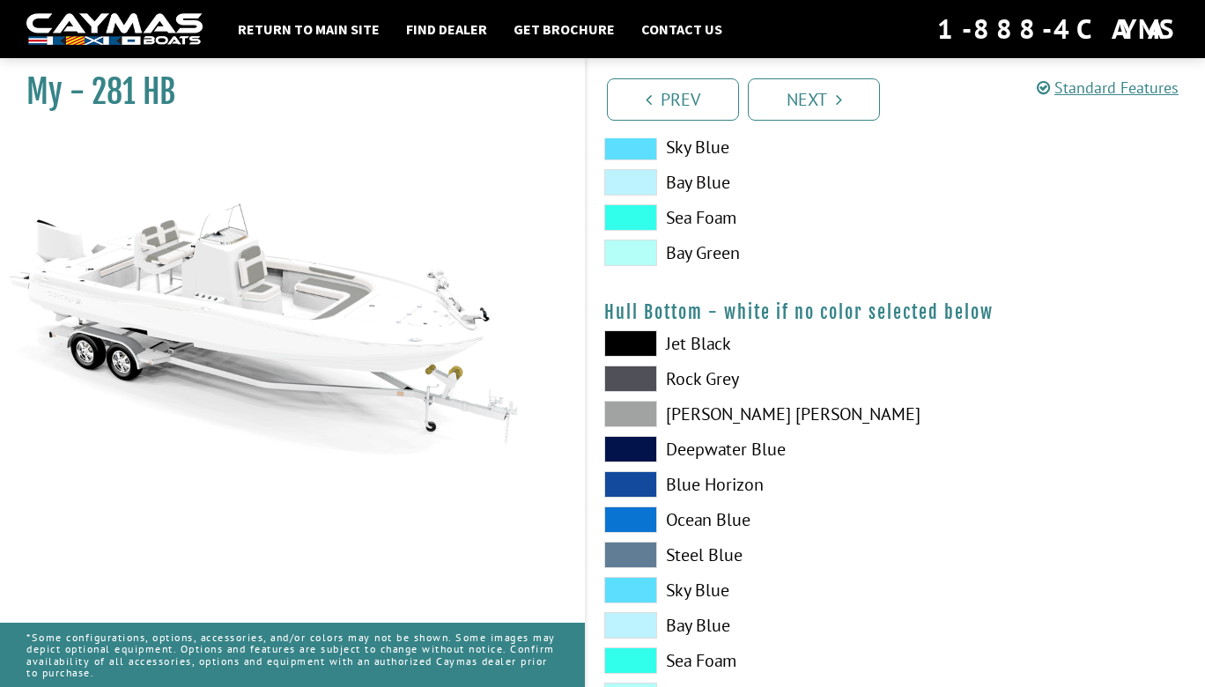
click at [648, 337] on span at bounding box center [630, 343] width 53 height 26
click at [619, 382] on span at bounding box center [630, 379] width 53 height 26
click at [633, 340] on span at bounding box center [630, 343] width 53 height 26
click at [625, 374] on span at bounding box center [630, 379] width 53 height 26
click at [625, 344] on span at bounding box center [630, 343] width 53 height 26
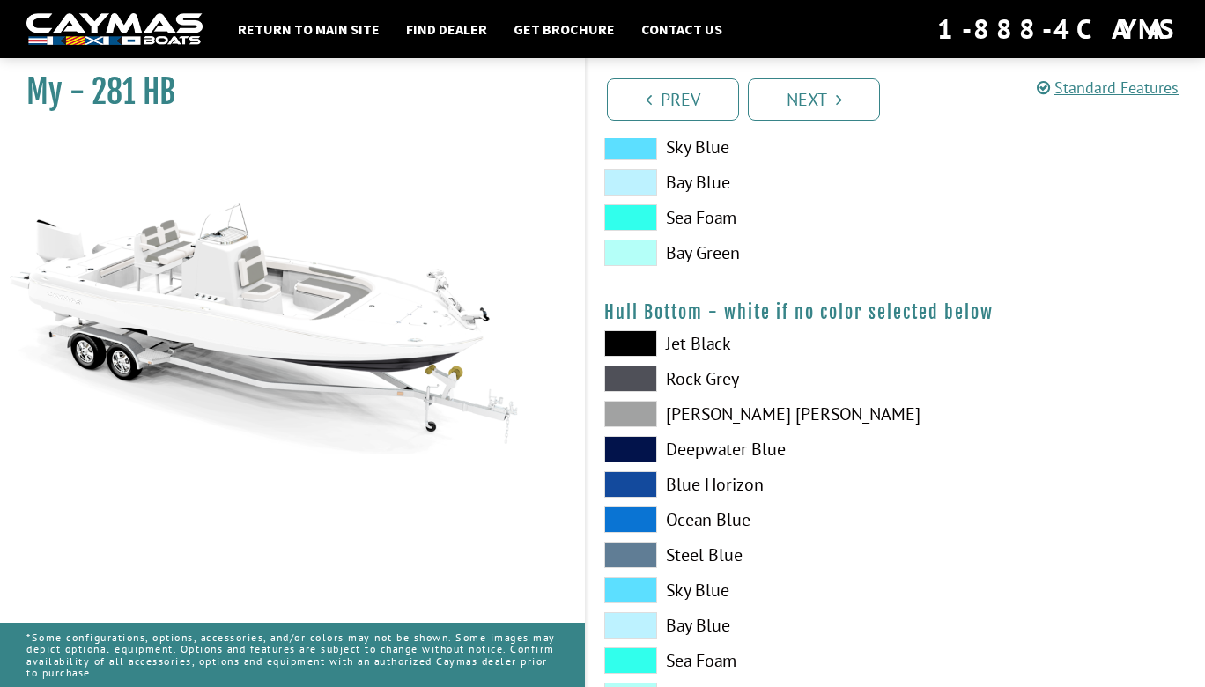
click at [645, 260] on span at bounding box center [630, 253] width 53 height 26
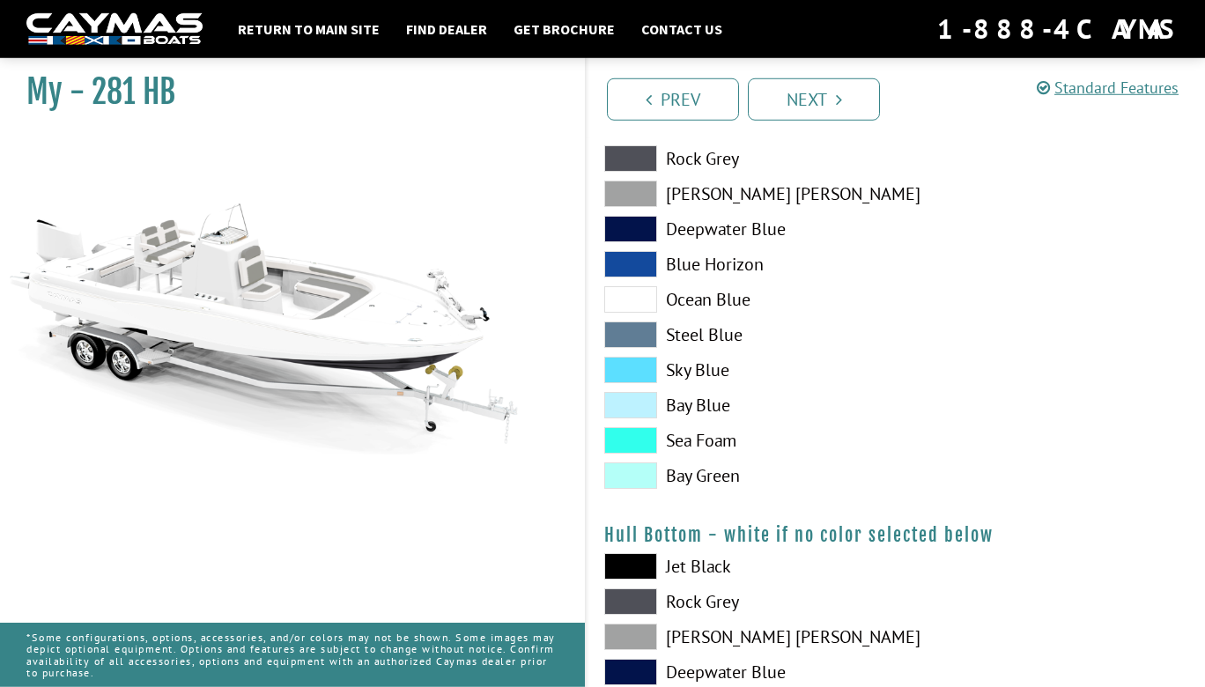
scroll to position [761, 0]
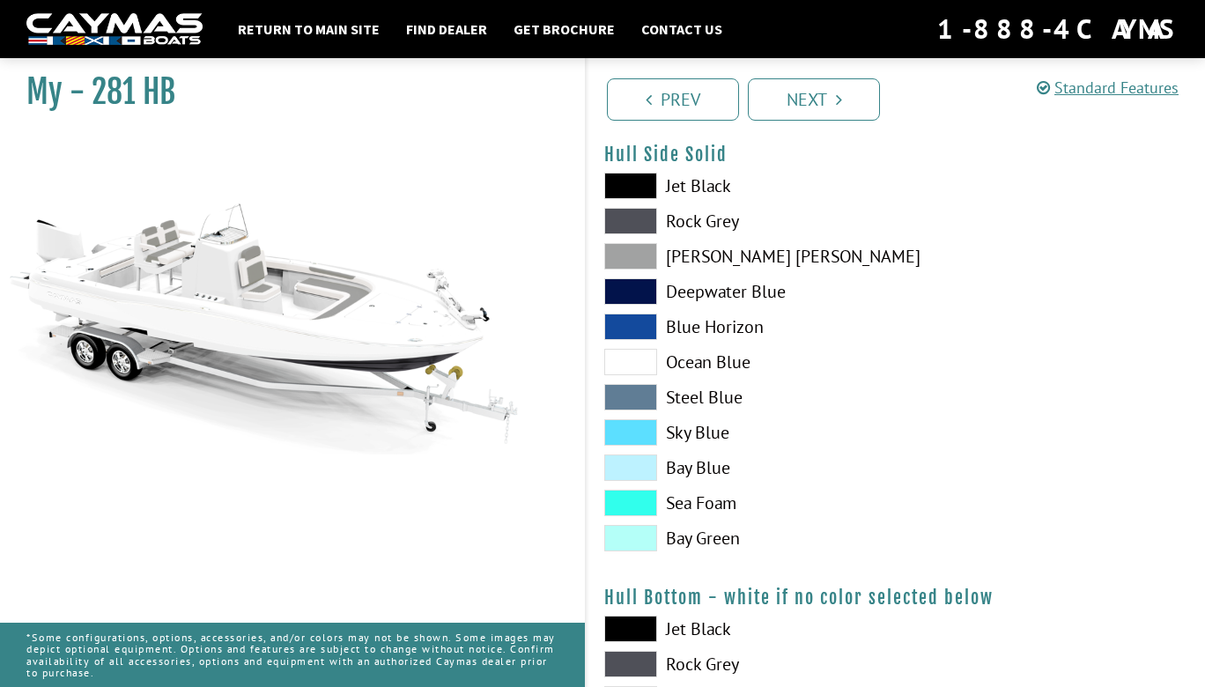
click at [630, 186] on span at bounding box center [630, 186] width 53 height 26
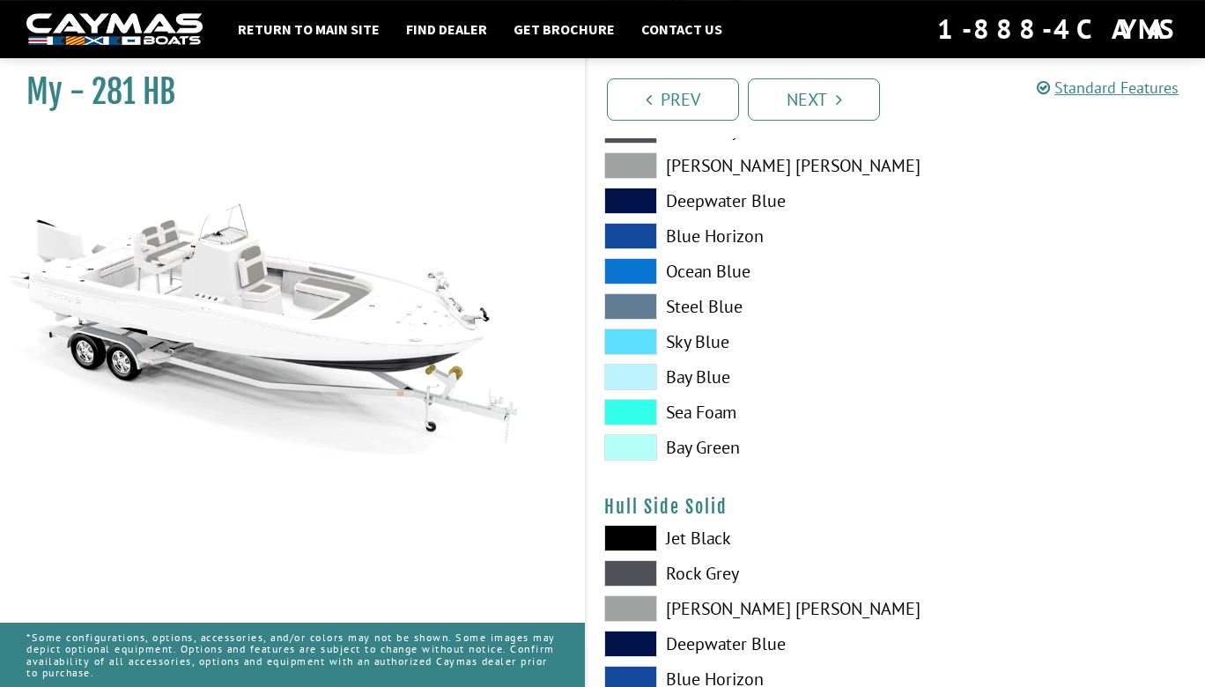
scroll to position [285, 0]
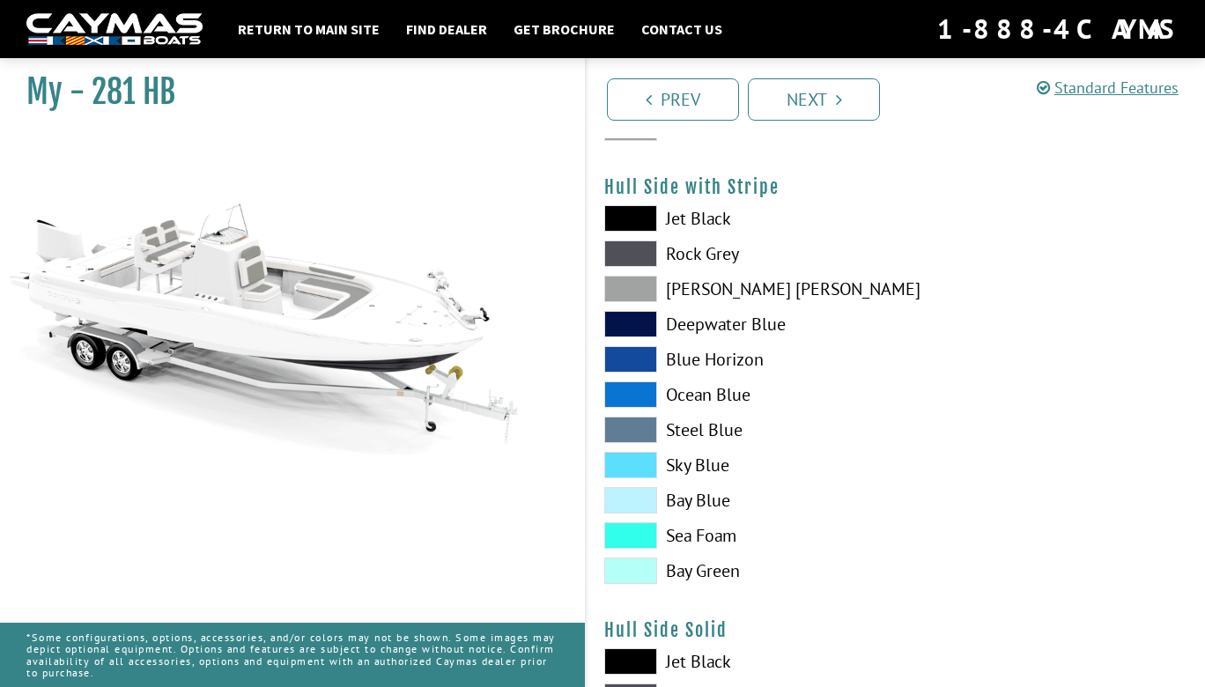
click at [634, 220] on span at bounding box center [630, 218] width 53 height 26
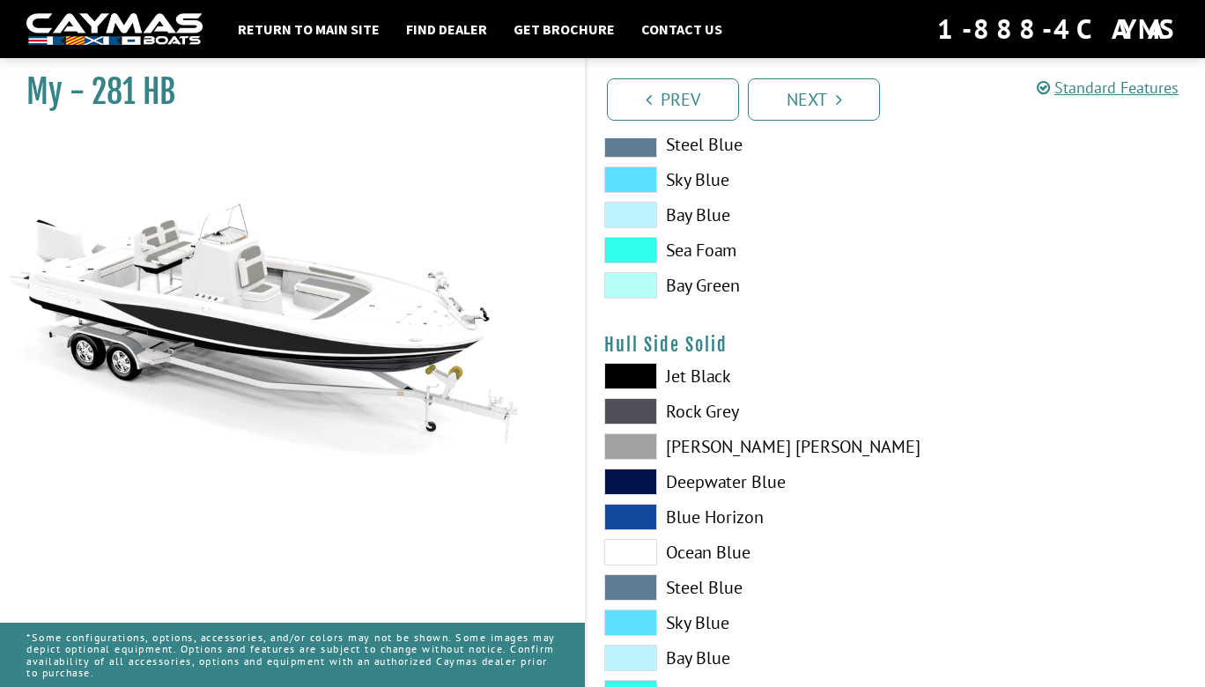
scroll to position [190, 0]
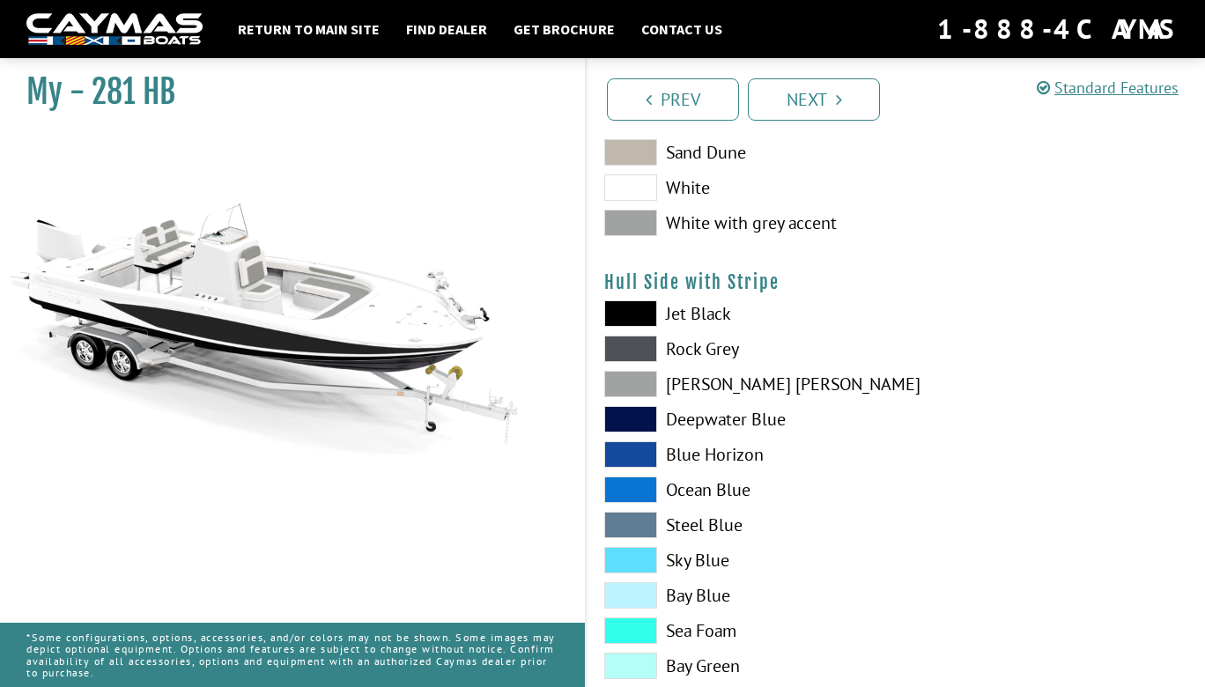
click at [620, 359] on span at bounding box center [630, 349] width 53 height 26
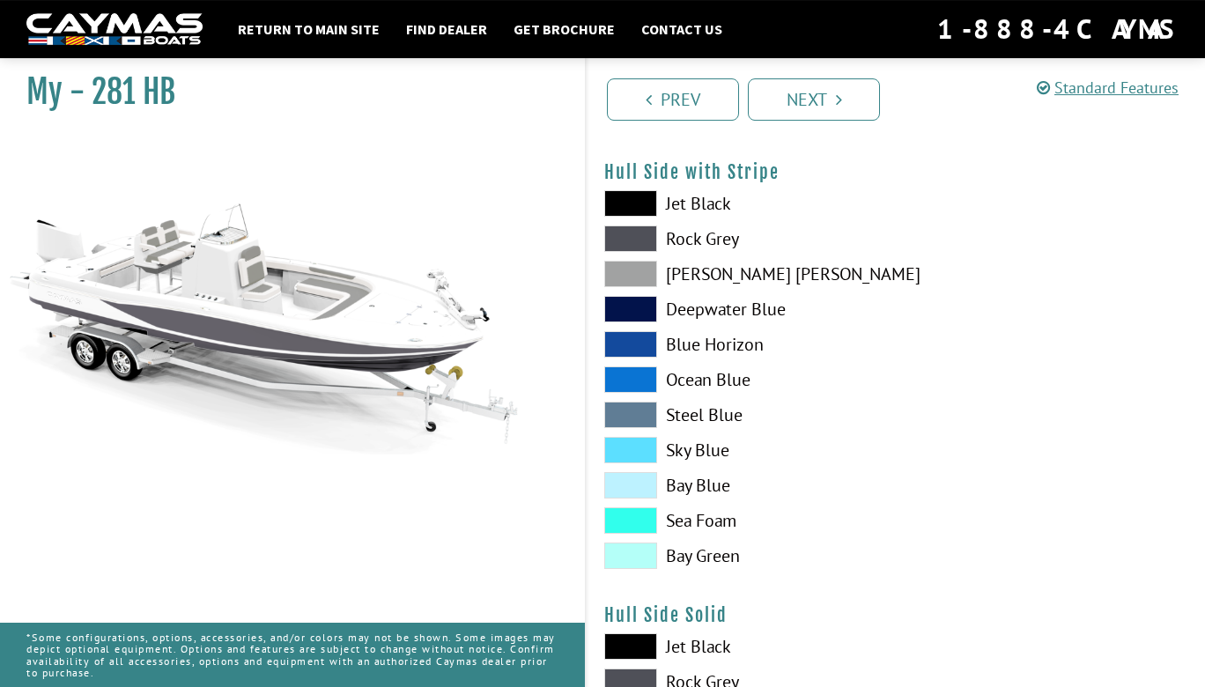
scroll to position [381, 0]
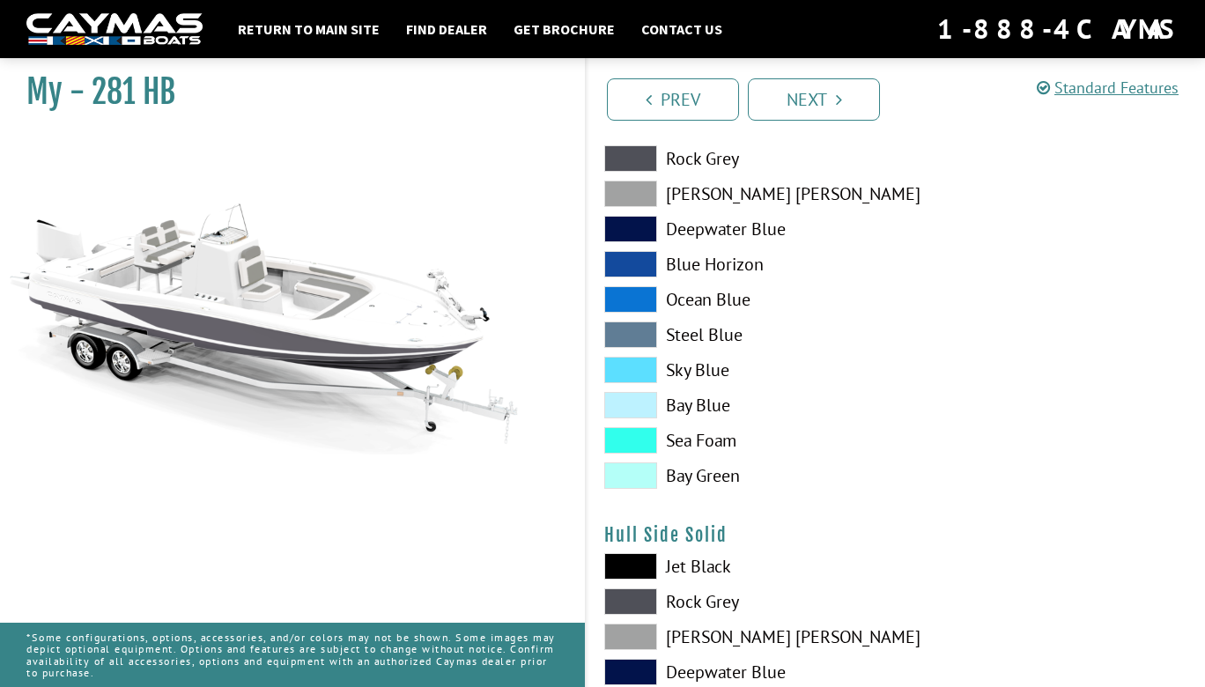
click at [625, 598] on span at bounding box center [630, 601] width 53 height 26
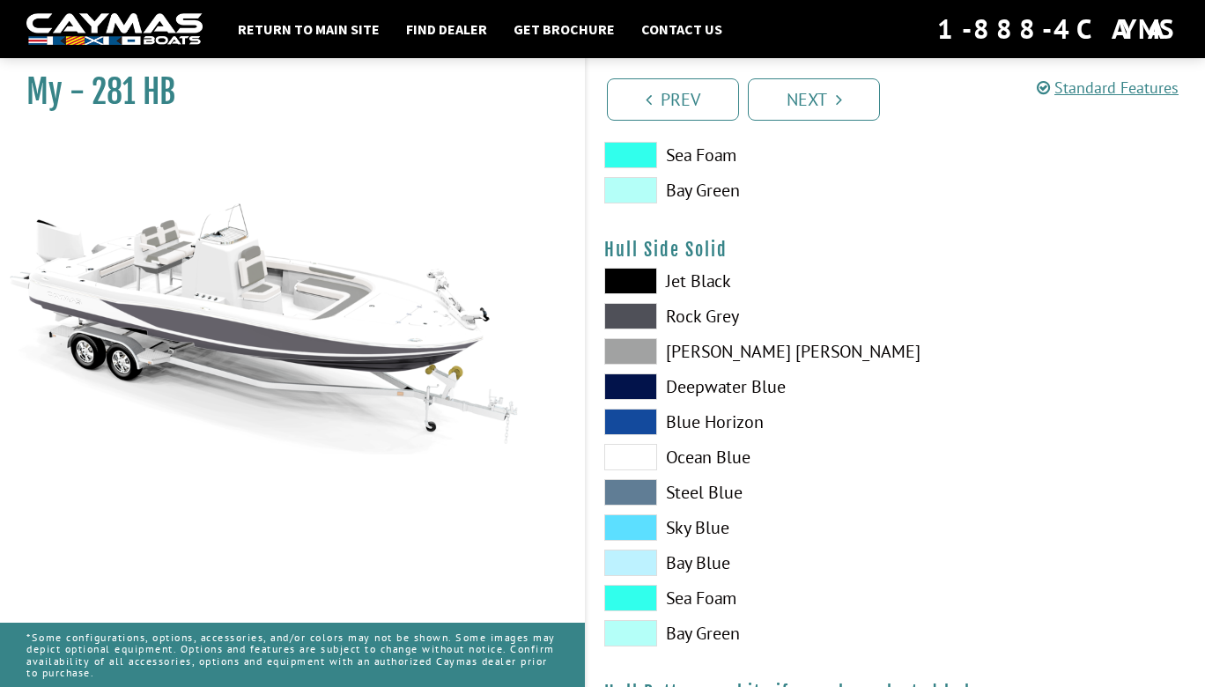
click at [622, 457] on span at bounding box center [630, 457] width 53 height 26
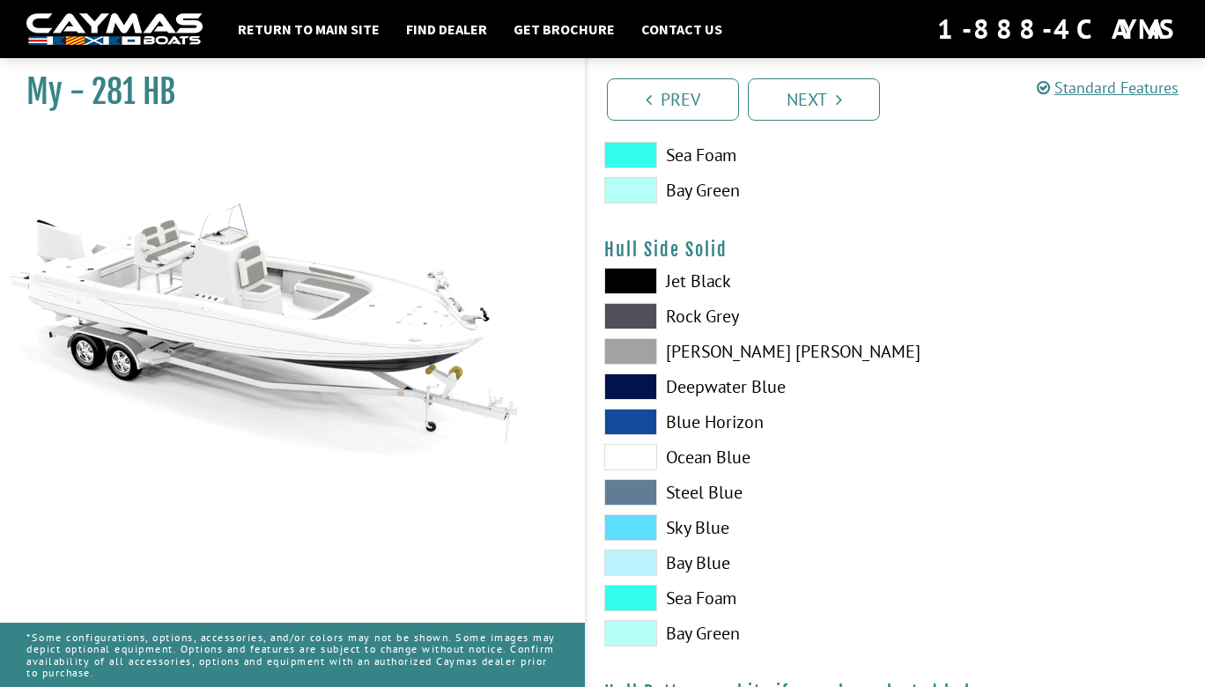
click at [622, 457] on span at bounding box center [630, 457] width 53 height 26
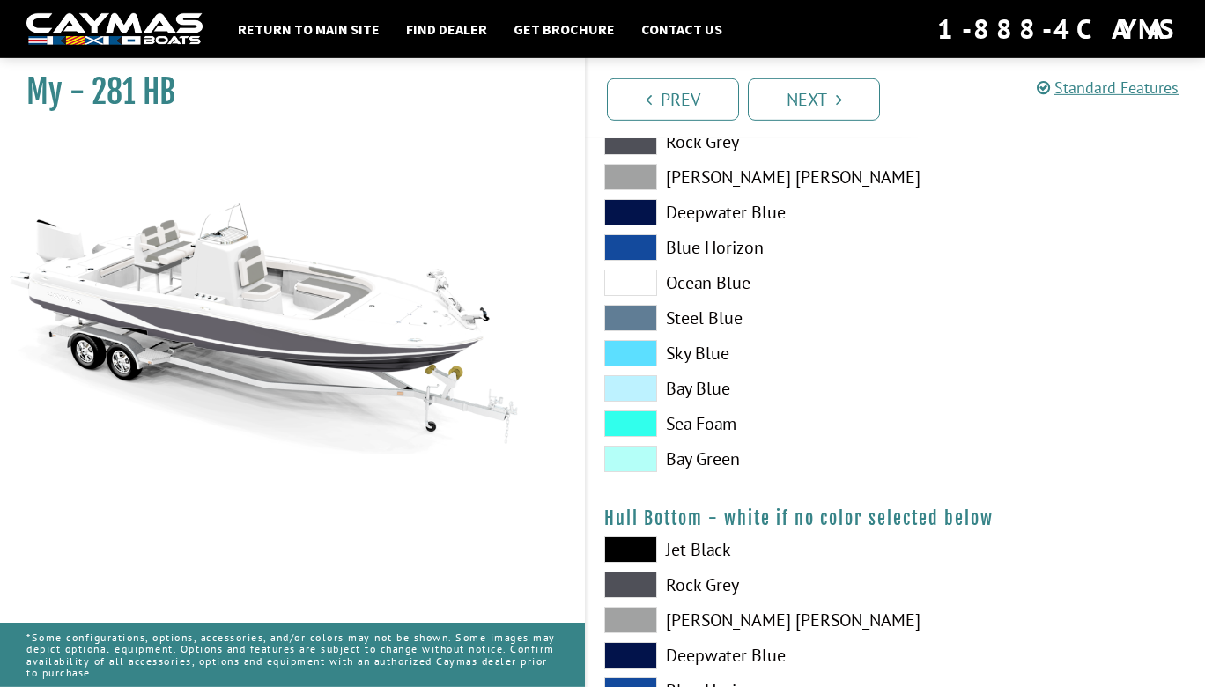
scroll to position [951, 0]
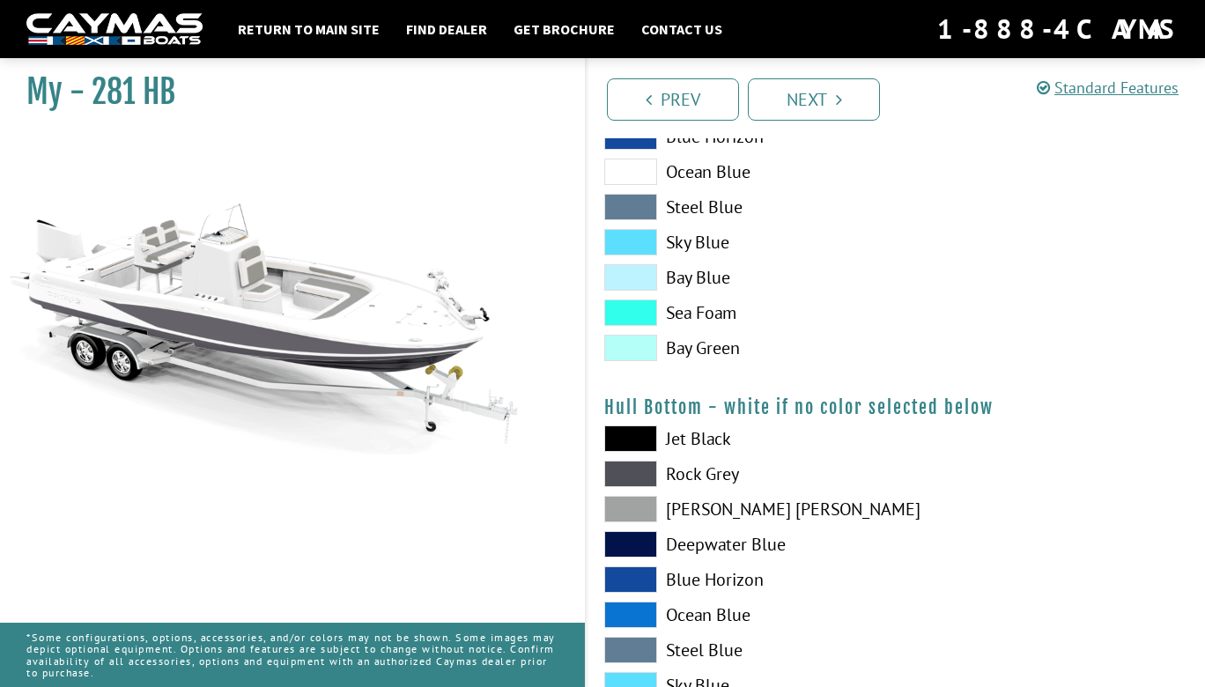
click at [640, 506] on span at bounding box center [630, 509] width 53 height 26
click at [629, 477] on span at bounding box center [630, 474] width 53 height 26
drag, startPoint x: 630, startPoint y: 509, endPoint x: 649, endPoint y: 510, distance: 19.4
click at [630, 509] on span at bounding box center [630, 509] width 53 height 26
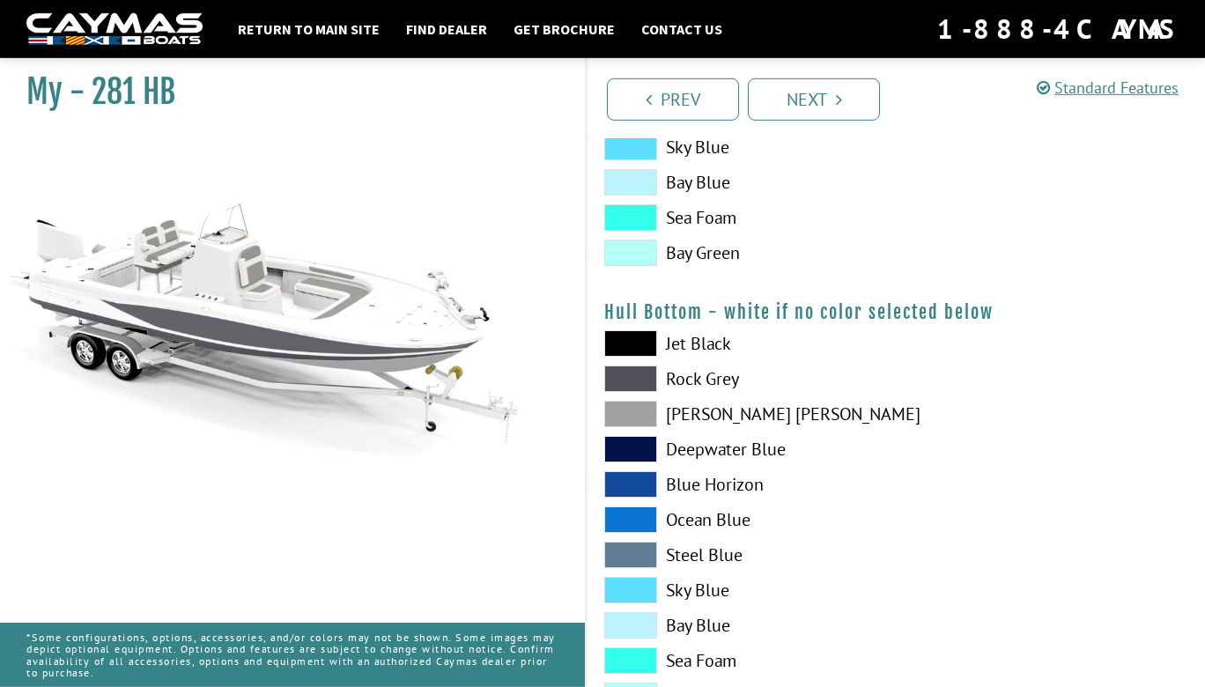
scroll to position [1047, 0]
click at [804, 343] on label "Jet Black" at bounding box center [741, 343] width 274 height 26
click at [937, 421] on div at bounding box center [1050, 524] width 309 height 388
drag, startPoint x: 927, startPoint y: 492, endPoint x: 946, endPoint y: 512, distance: 27.4
click at [927, 495] on div at bounding box center [1050, 524] width 309 height 388
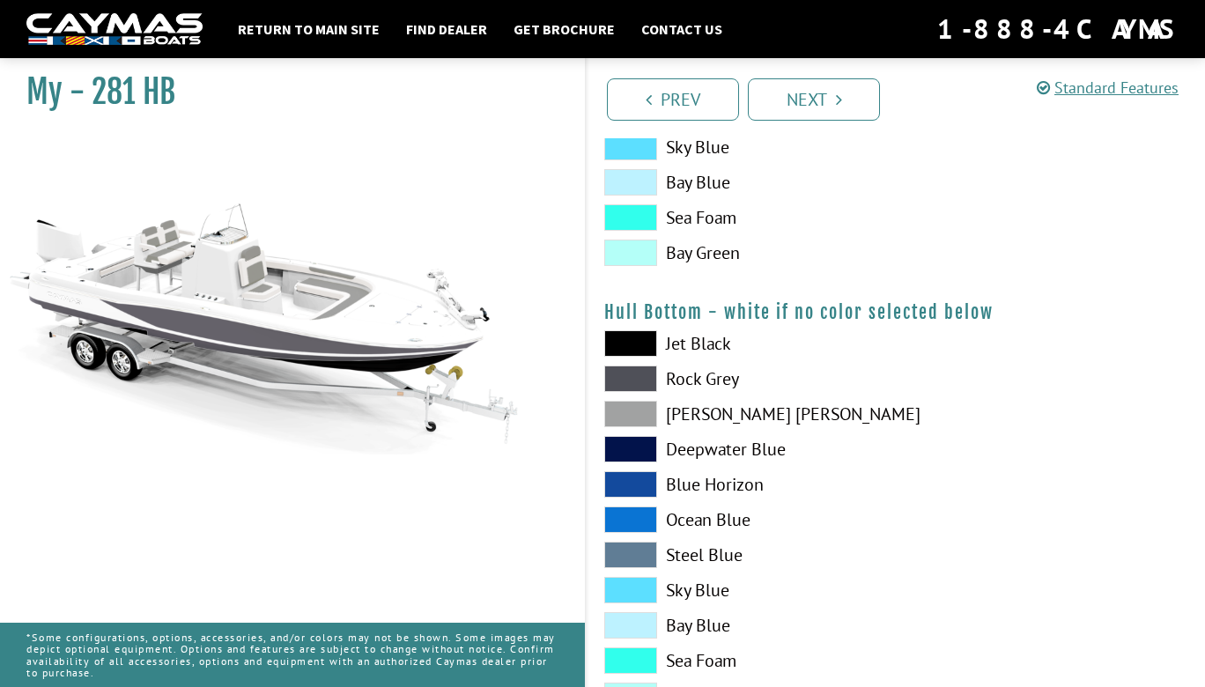
scroll to position [1427, 0]
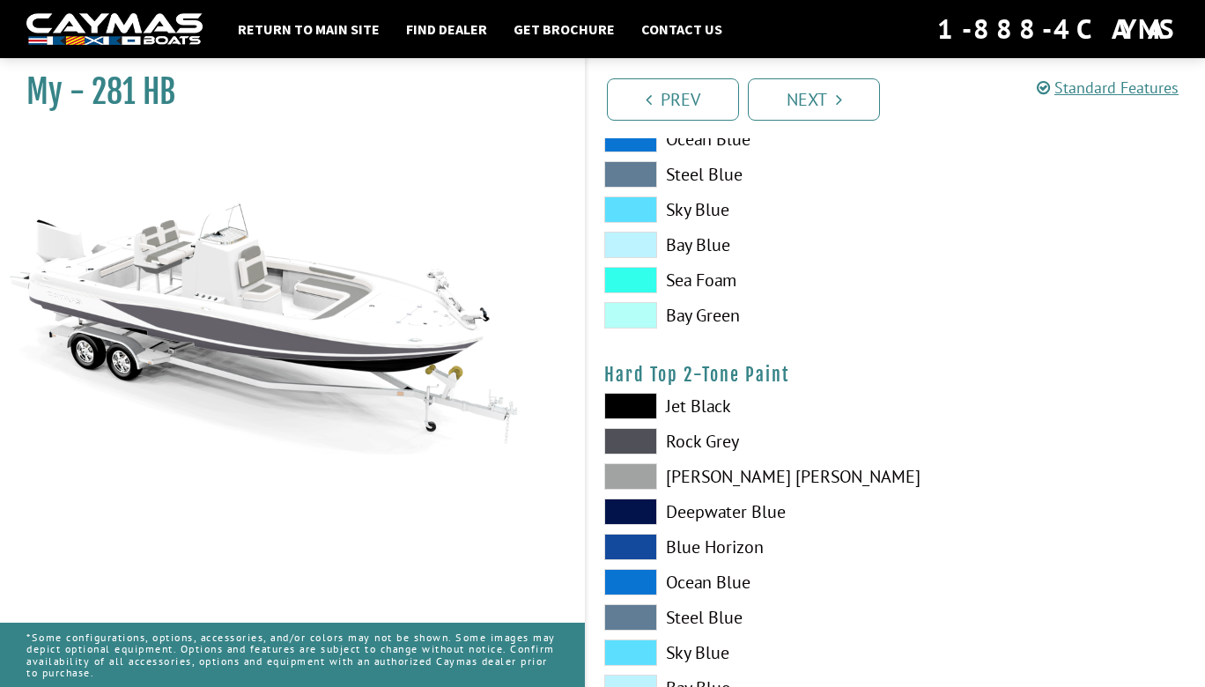
click at [725, 296] on div "Jet Black Rock Grey Dove Gray Deepwater Blue Blue Horizon Ocean Blue" at bounding box center [741, 144] width 309 height 388
drag, startPoint x: 706, startPoint y: 320, endPoint x: 666, endPoint y: 322, distance: 40.6
click at [693, 322] on label "Bay Green" at bounding box center [741, 315] width 274 height 26
click at [636, 315] on span at bounding box center [630, 315] width 53 height 26
click at [625, 315] on span at bounding box center [630, 315] width 53 height 26
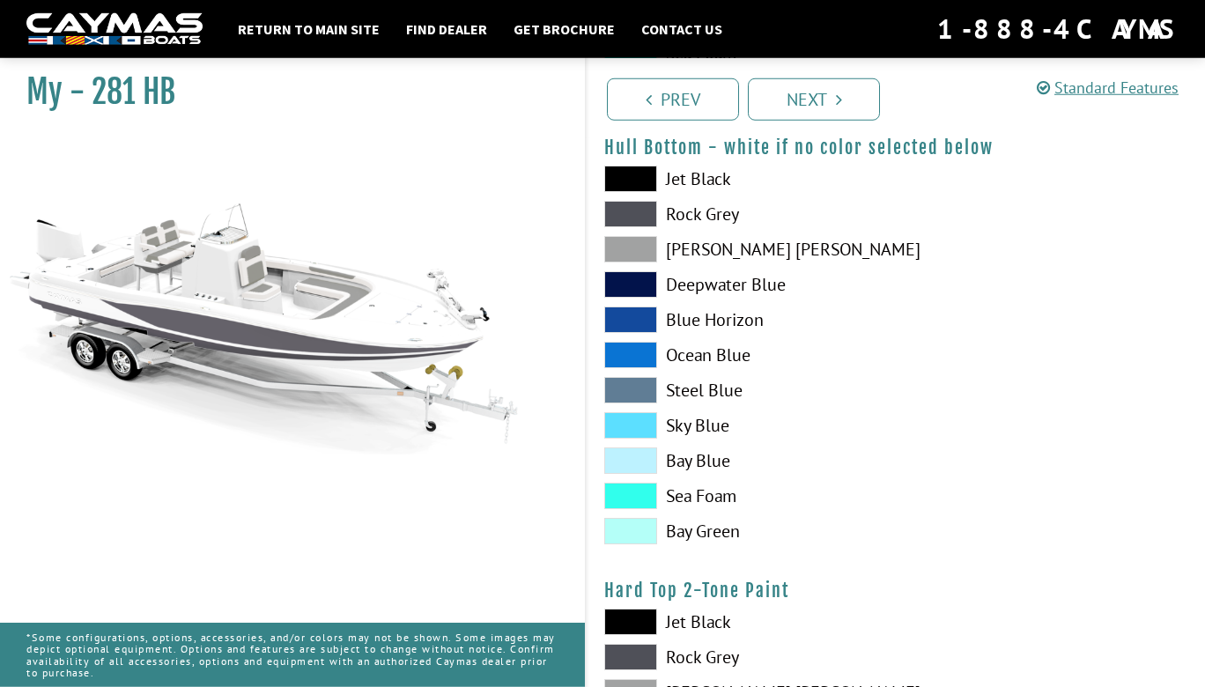
scroll to position [1142, 0]
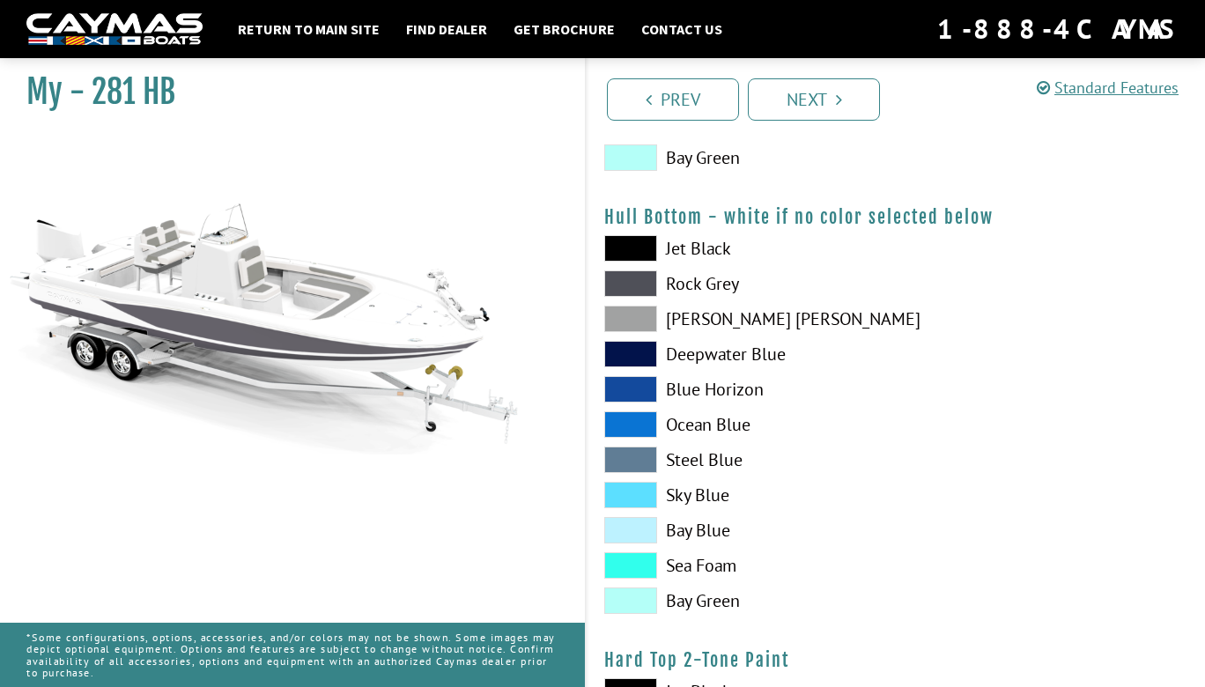
click at [649, 163] on span at bounding box center [630, 157] width 53 height 26
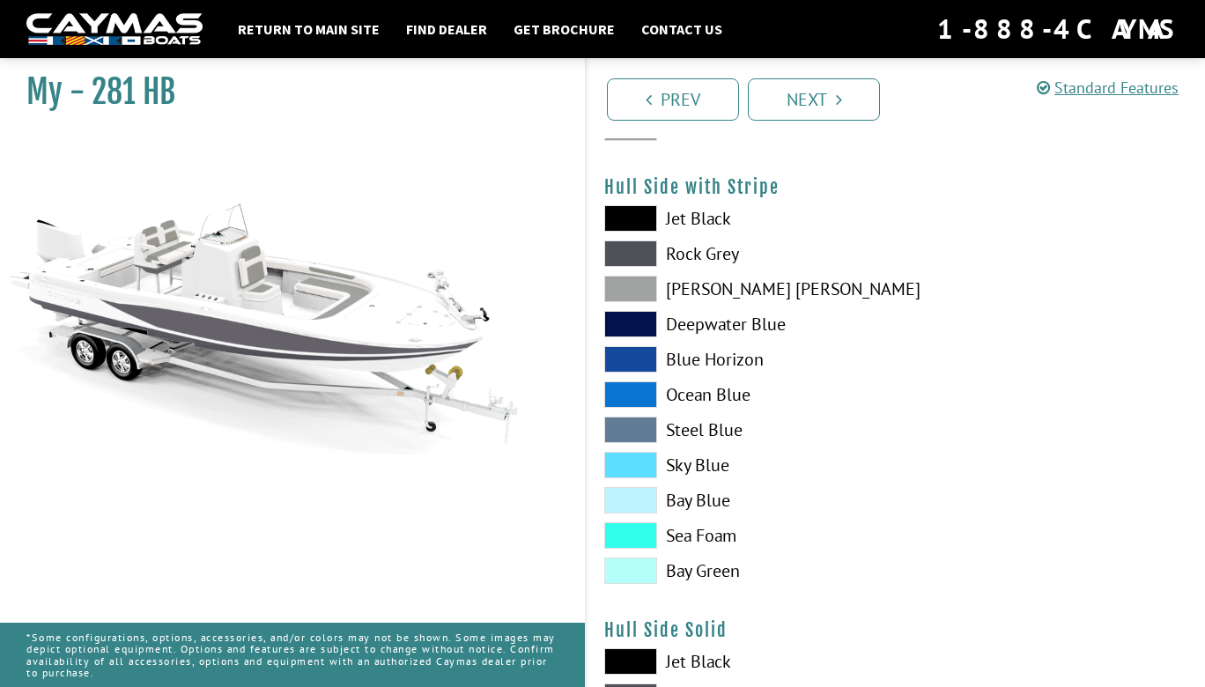
scroll to position [0, 0]
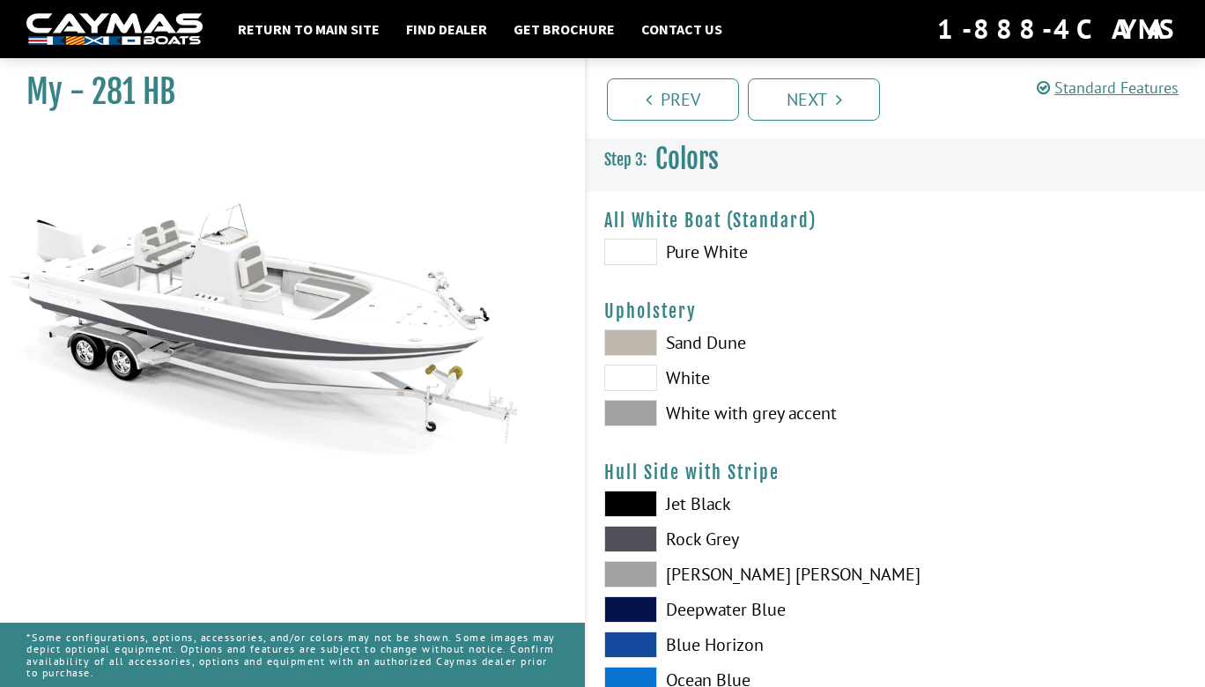
click at [637, 411] on span at bounding box center [630, 413] width 53 height 26
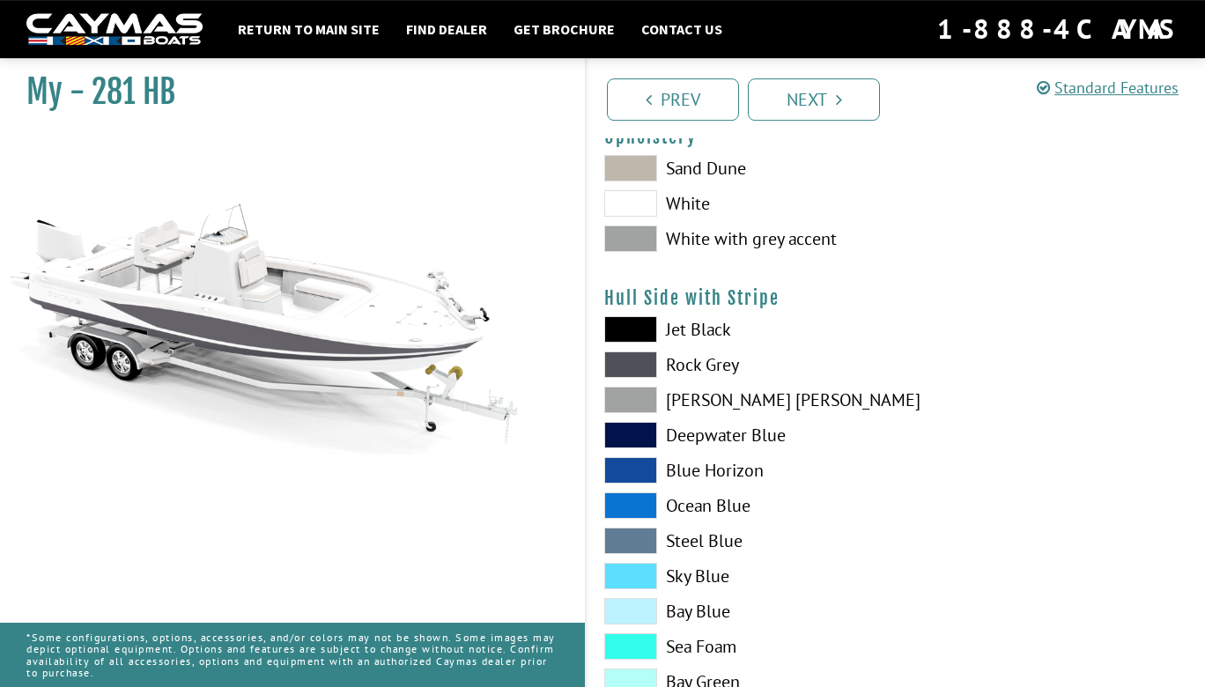
scroll to position [285, 0]
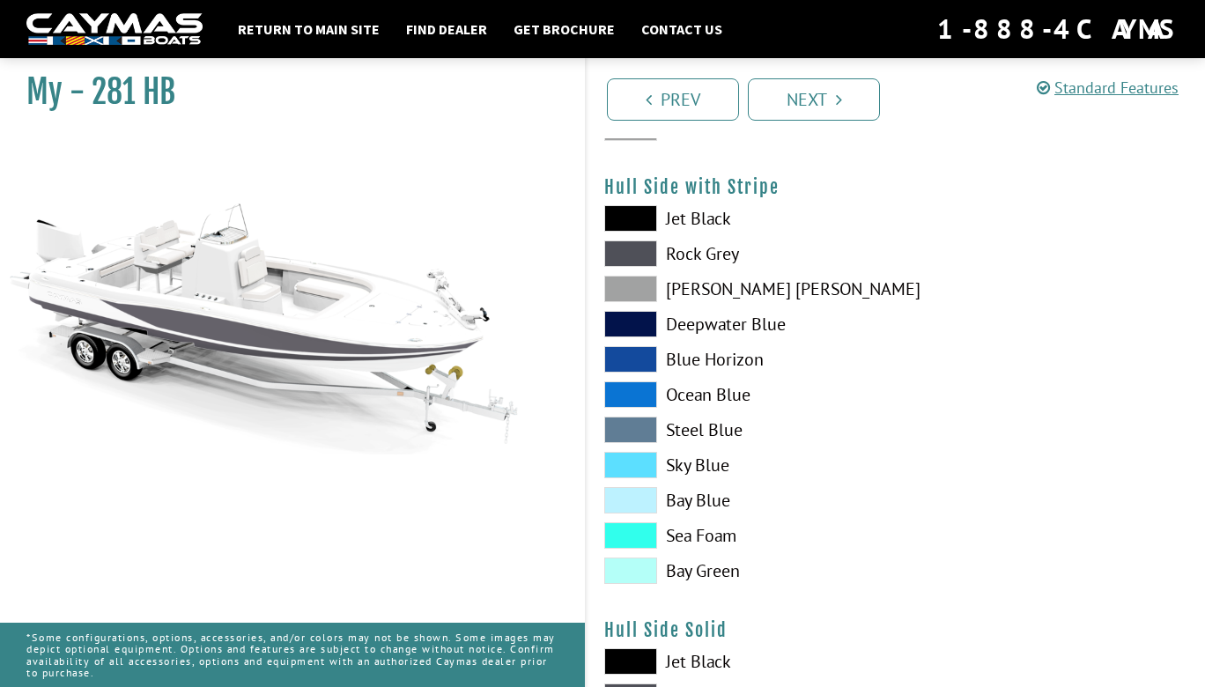
click at [649, 260] on span at bounding box center [630, 253] width 53 height 26
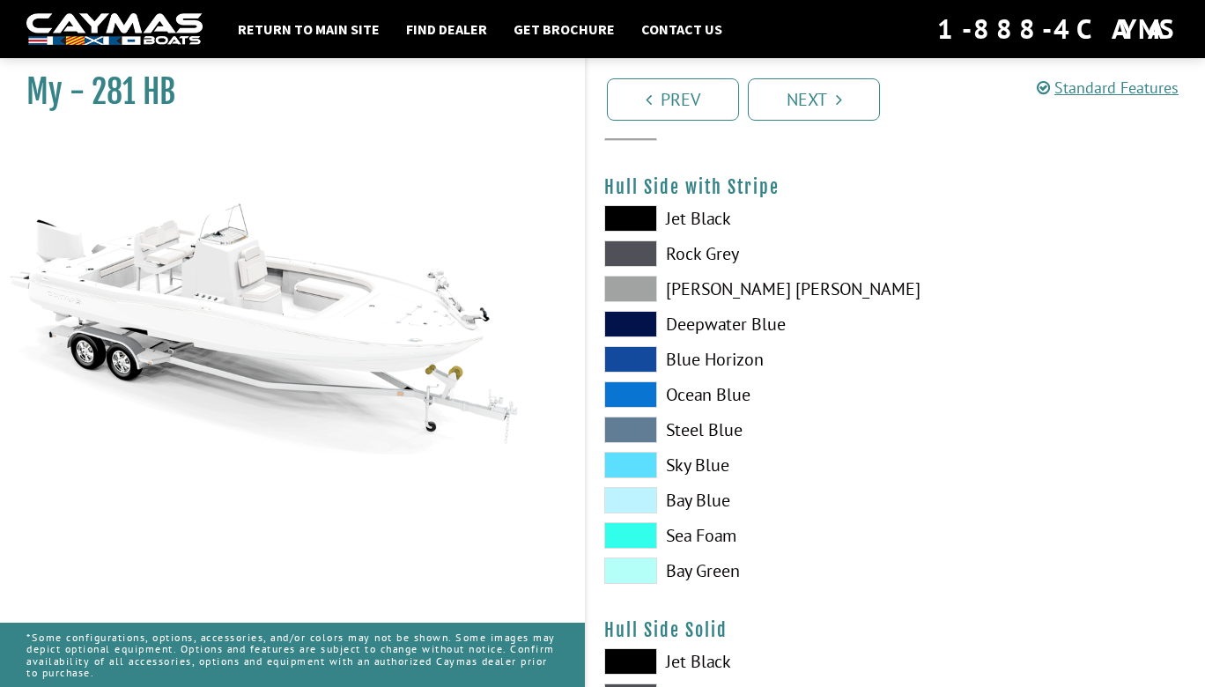
scroll to position [190, 0]
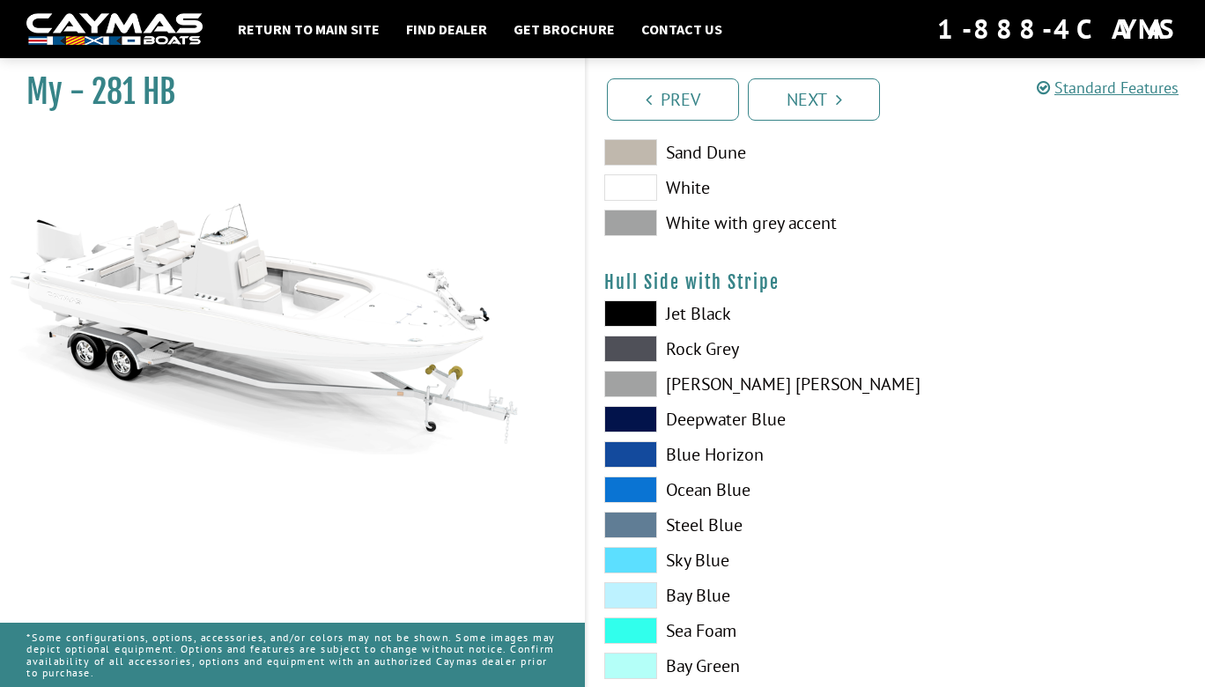
click at [625, 344] on span at bounding box center [630, 349] width 53 height 26
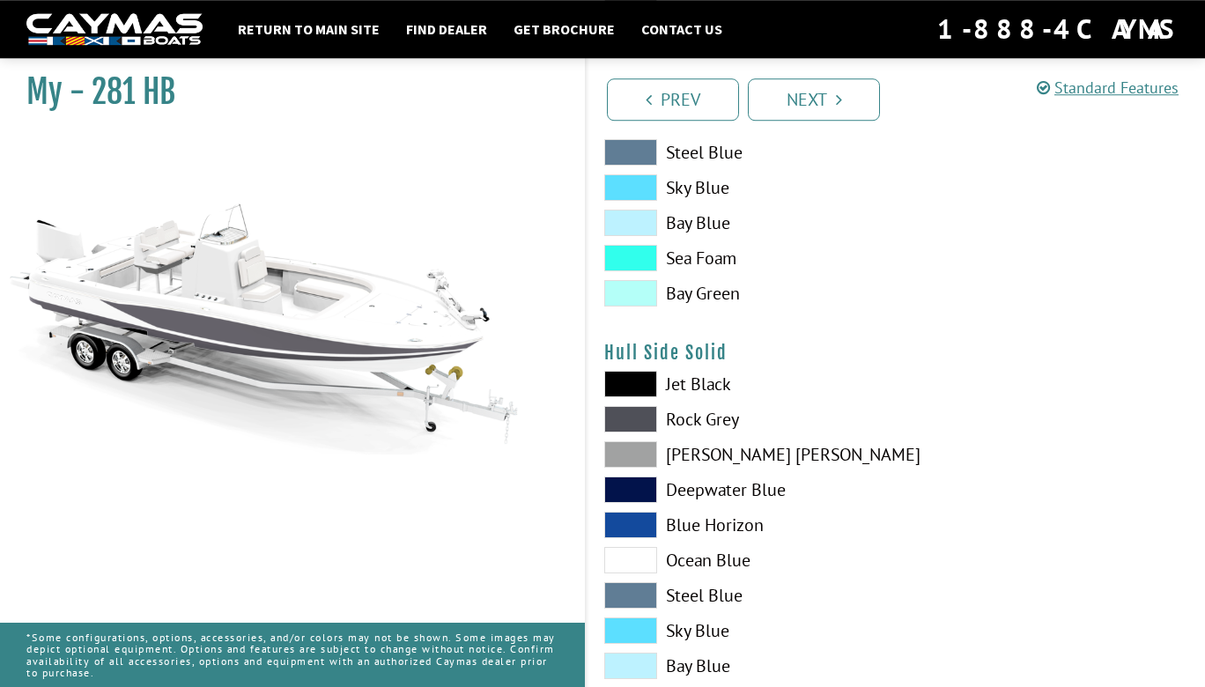
scroll to position [571, 0]
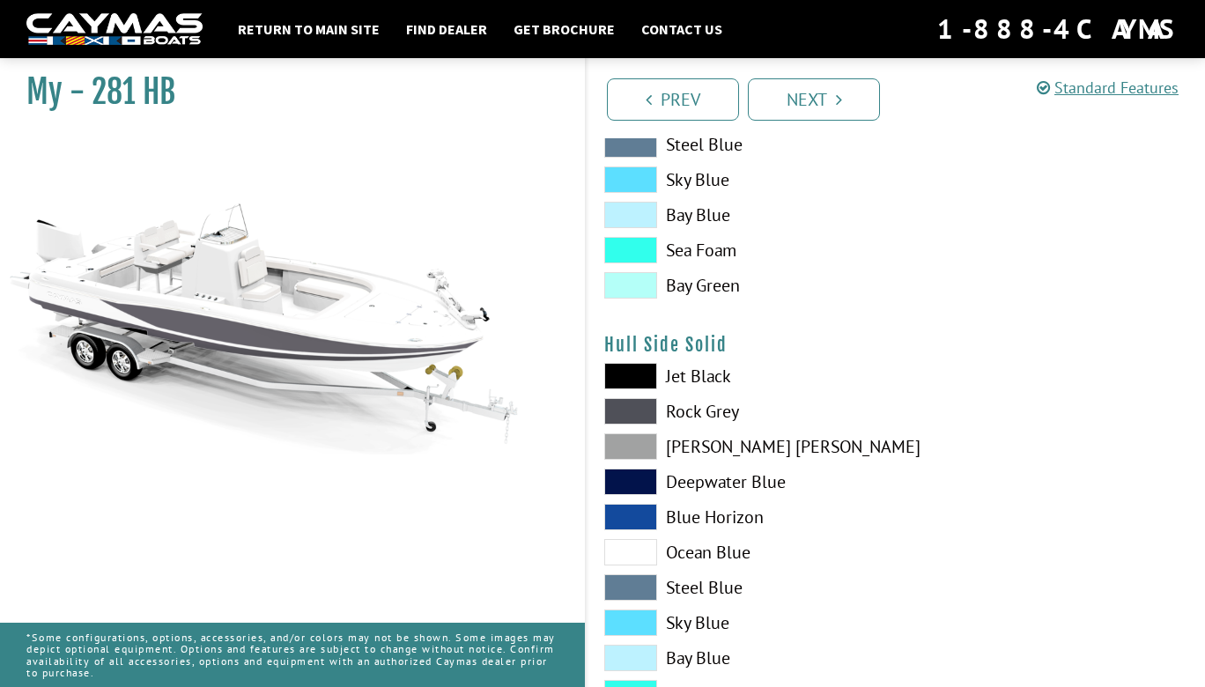
click at [636, 415] on span at bounding box center [630, 411] width 53 height 26
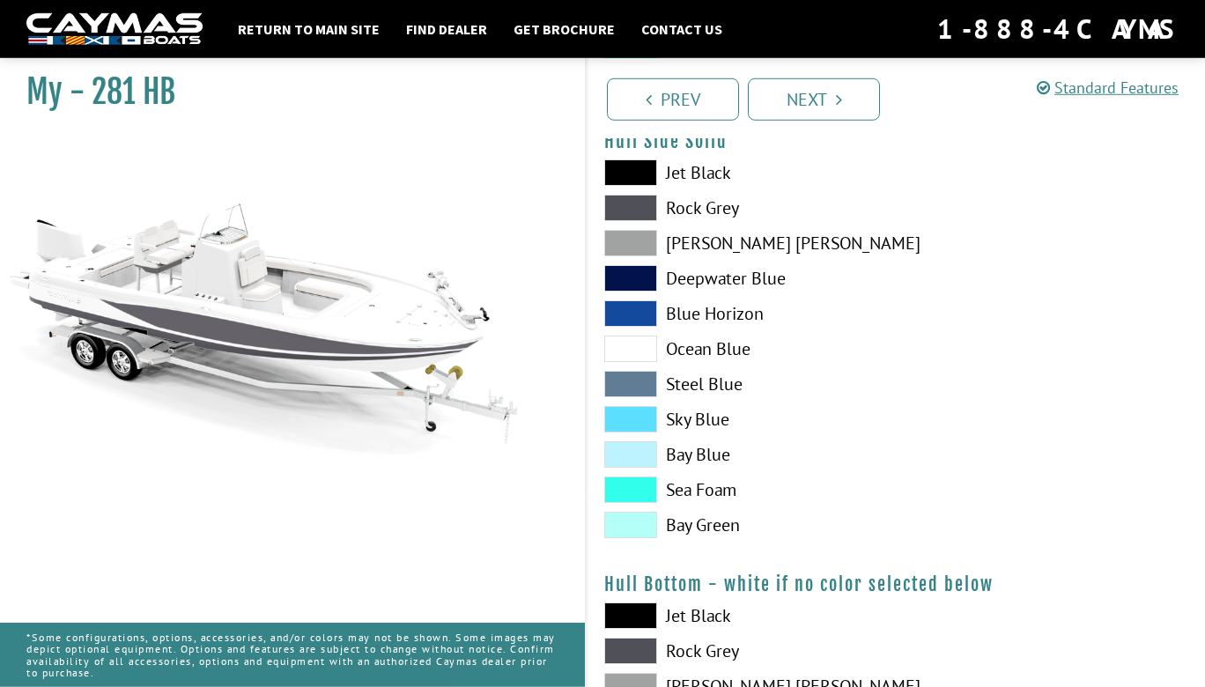
scroll to position [951, 0]
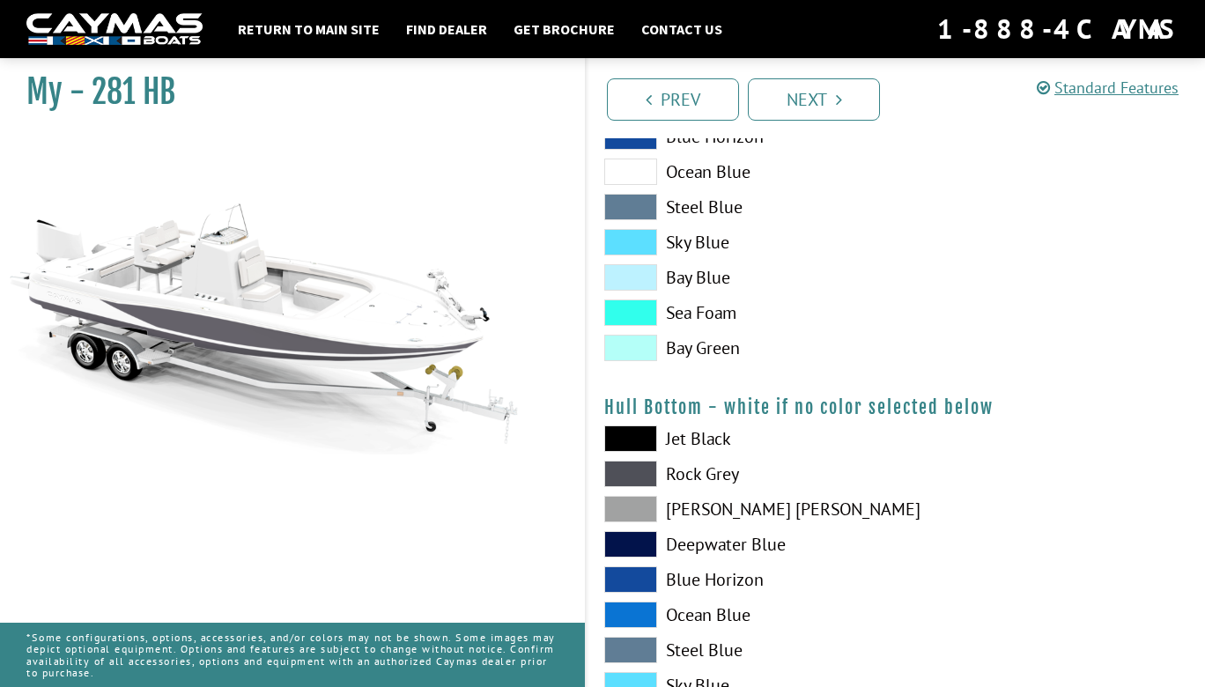
click at [644, 479] on span at bounding box center [630, 474] width 53 height 26
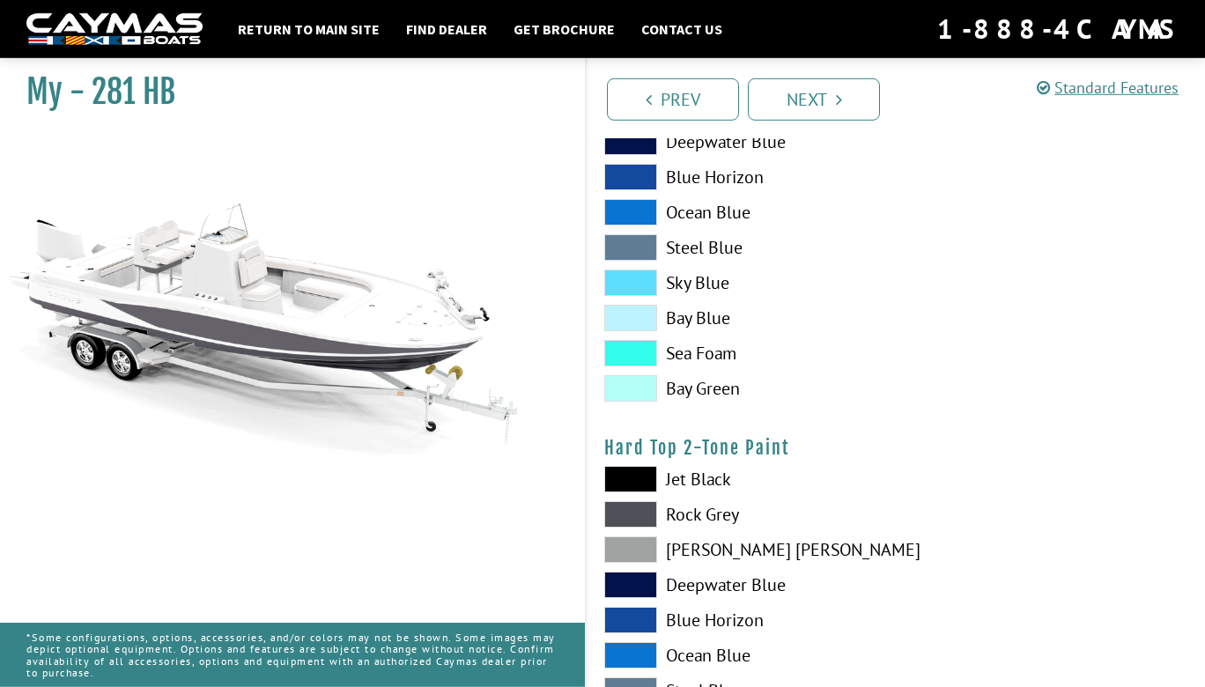
scroll to position [1427, 0]
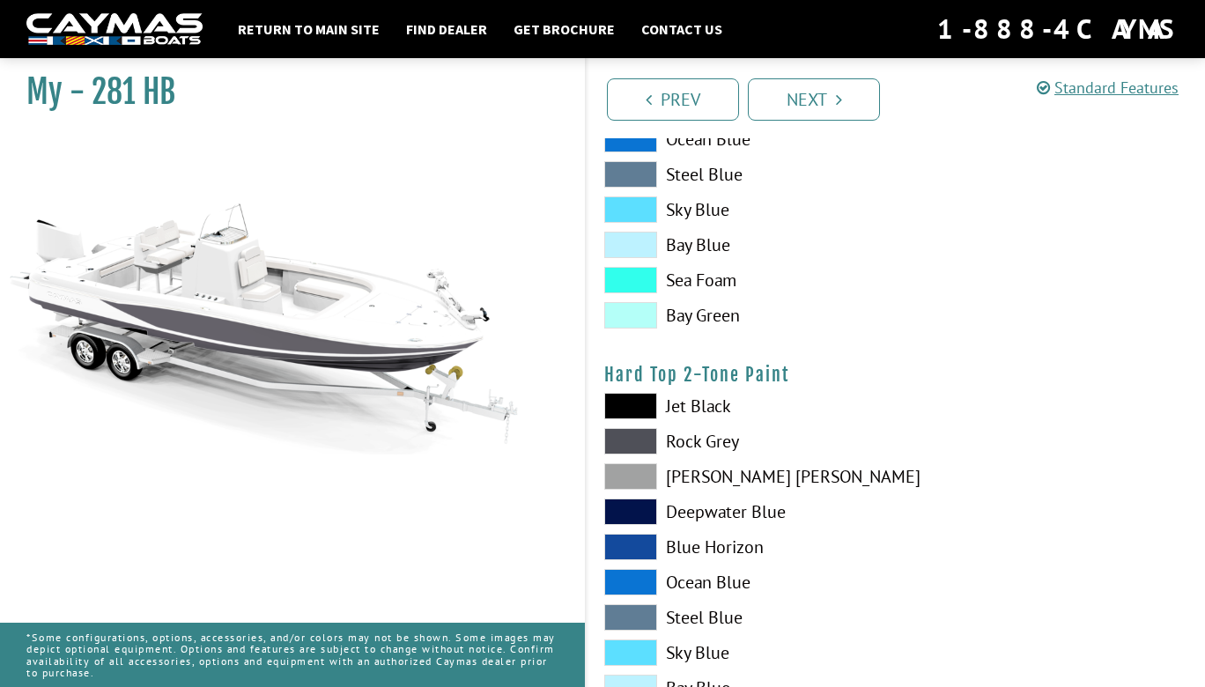
click at [633, 446] on span at bounding box center [630, 441] width 53 height 26
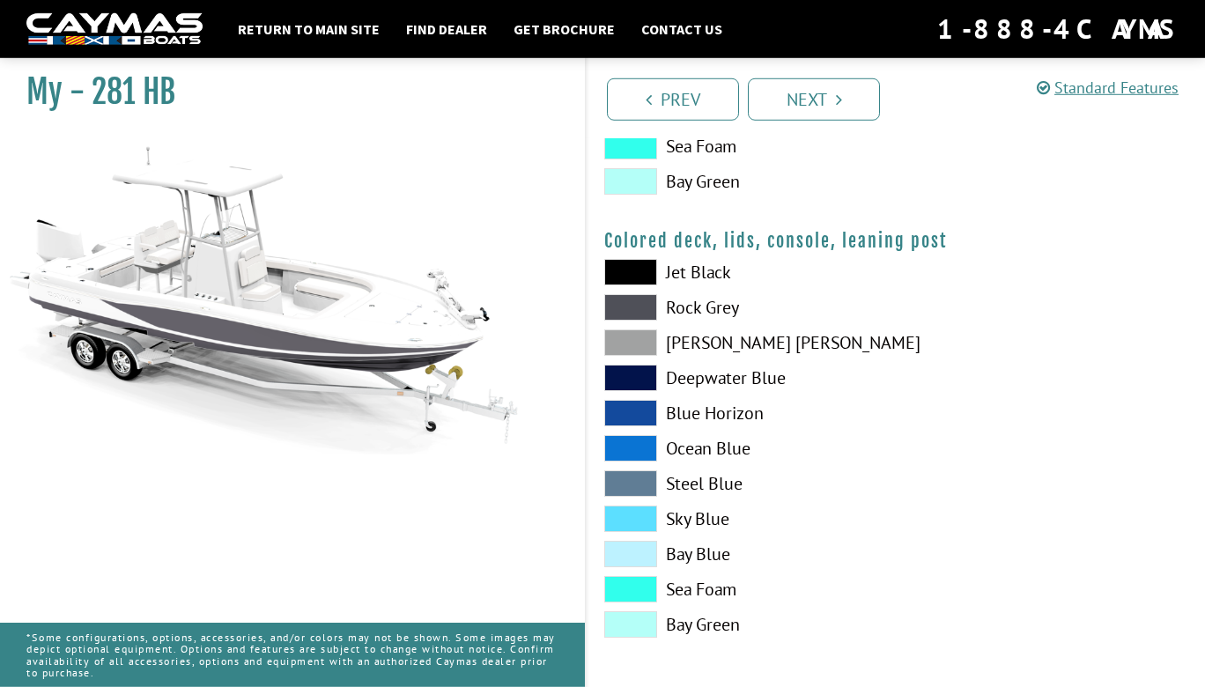
scroll to position [2008, 0]
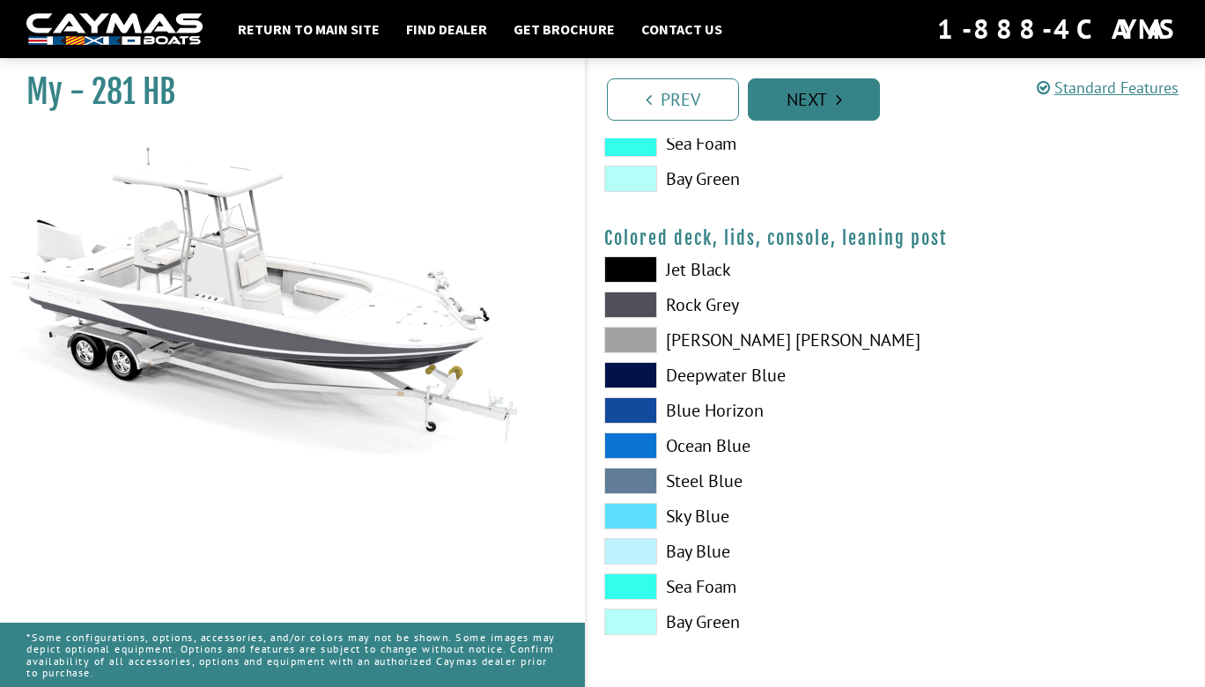
click at [828, 102] on link "Next" at bounding box center [814, 99] width 132 height 42
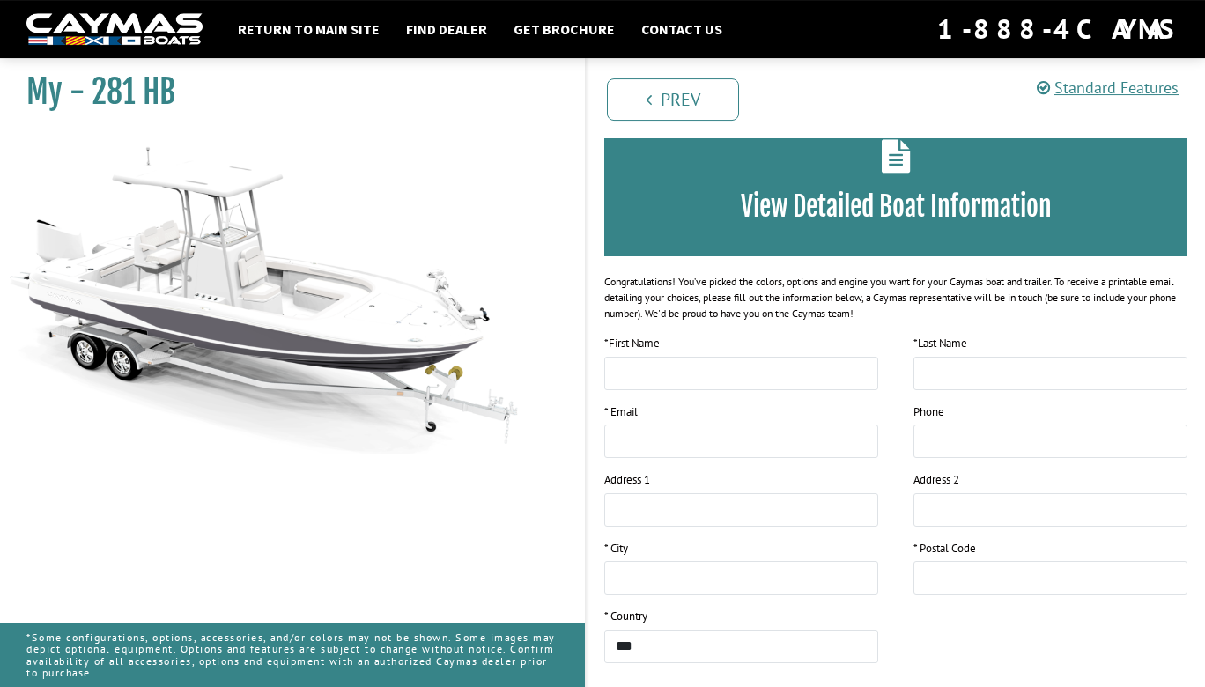
scroll to position [190, 0]
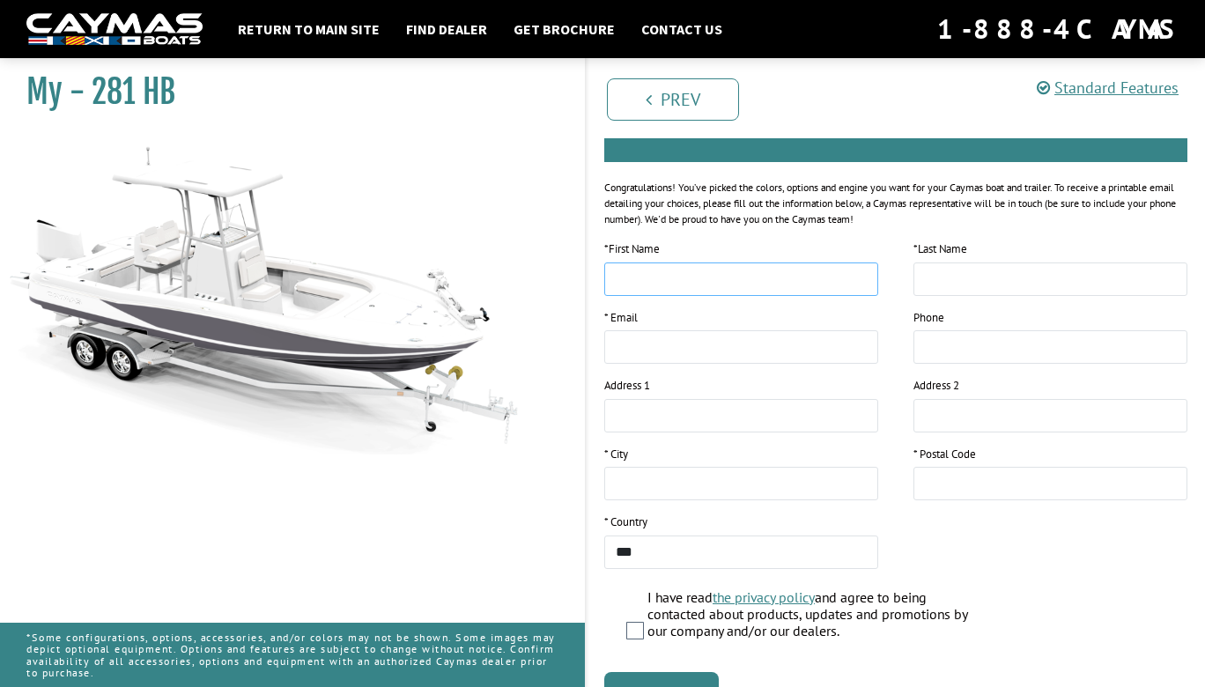
click at [704, 277] on input "text" at bounding box center [741, 279] width 274 height 33
type input "*****"
click at [979, 272] on input "text" at bounding box center [1051, 279] width 274 height 33
type input "******"
type input "**********"
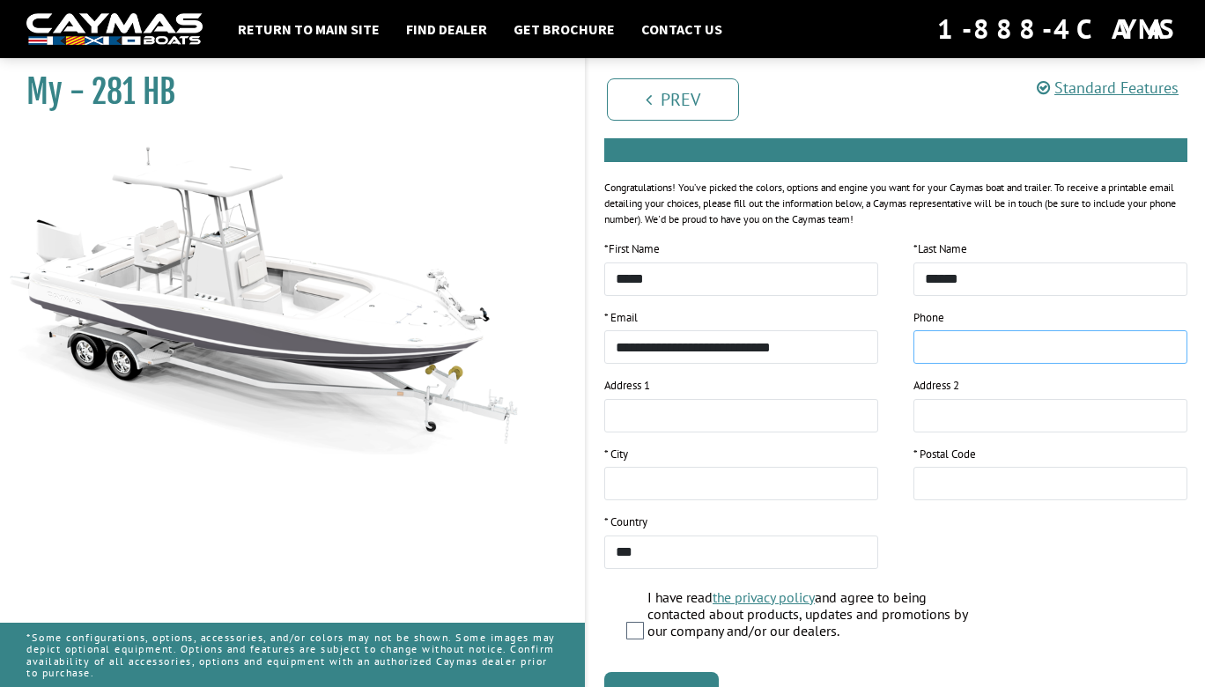
type input "**********"
type input "*****"
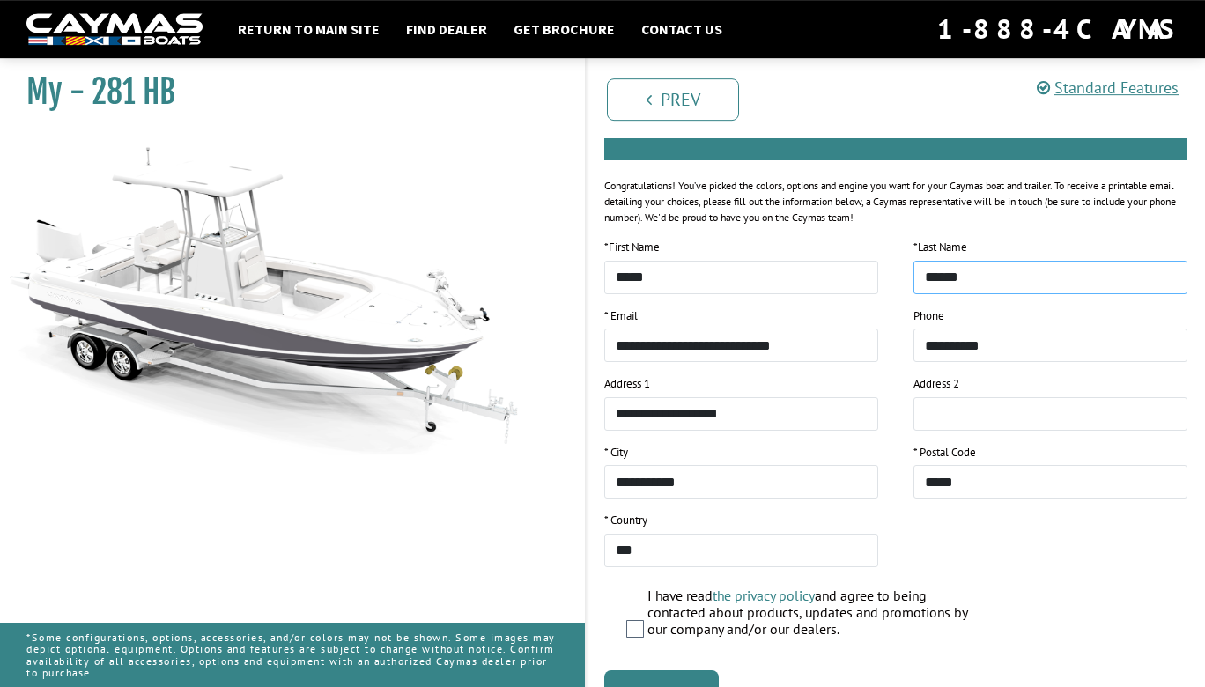
scroll to position [285, 0]
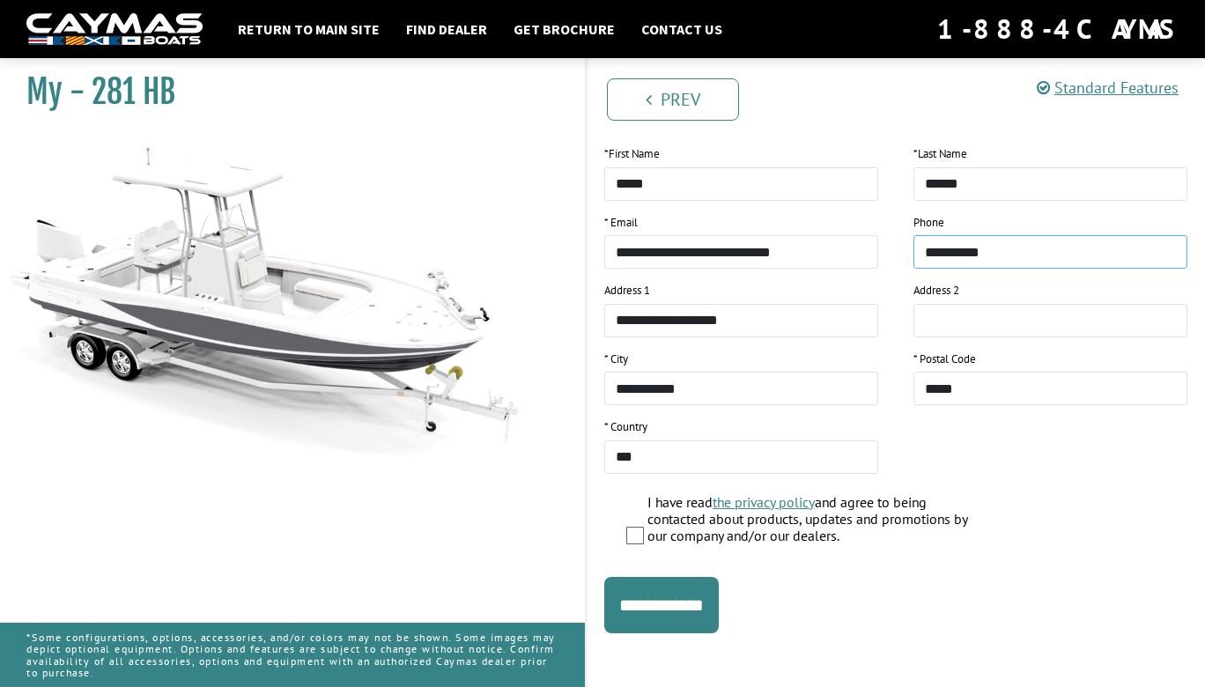
click at [1010, 254] on input "**********" at bounding box center [1051, 251] width 274 height 33
click at [812, 254] on input "**********" at bounding box center [741, 251] width 274 height 33
type input "**********"
click at [1065, 255] on input "**********" at bounding box center [1051, 251] width 274 height 33
click at [733, 324] on input "**********" at bounding box center [741, 320] width 274 height 33
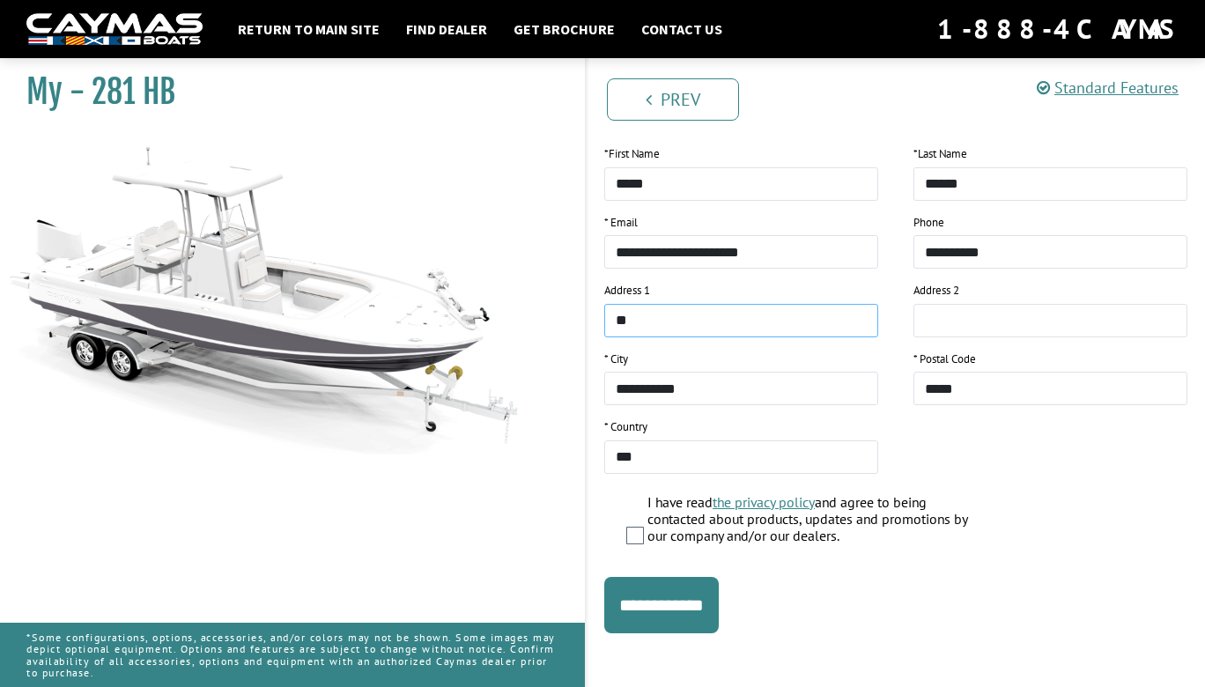
type input "*"
click at [687, 397] on input "**********" at bounding box center [741, 388] width 274 height 33
click at [651, 322] on input "text" at bounding box center [741, 320] width 274 height 33
type input "**********"
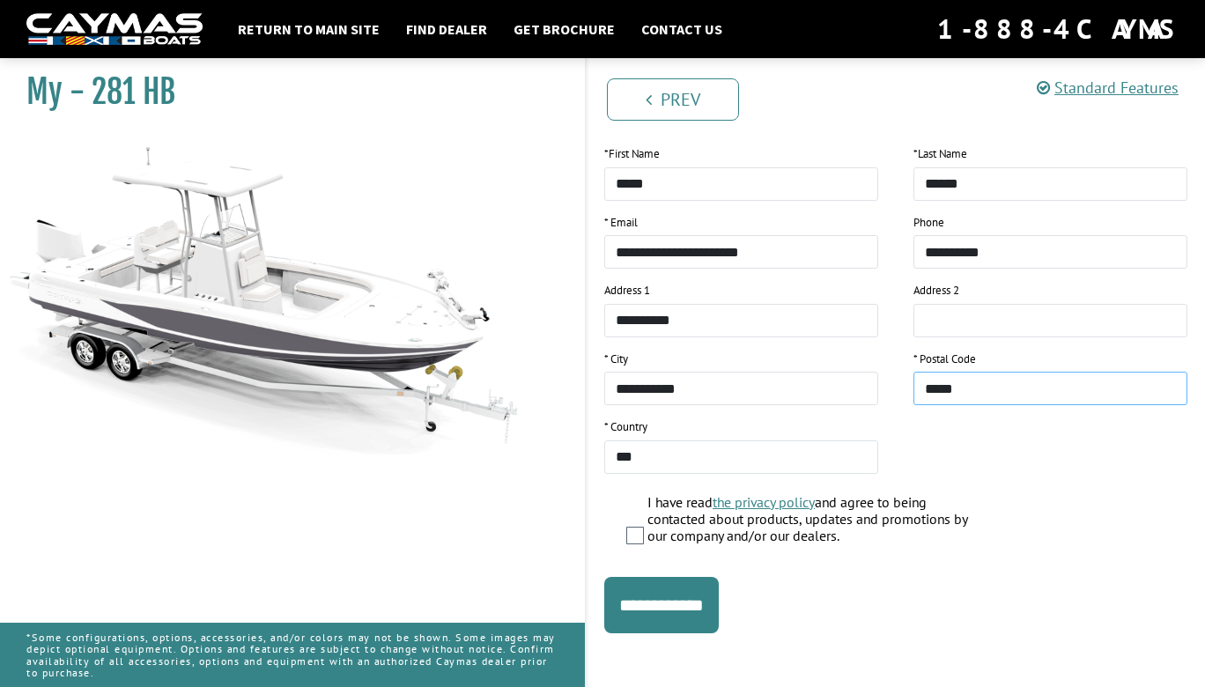
click at [1017, 392] on input "*****" at bounding box center [1051, 388] width 274 height 33
type input "*****"
click at [711, 396] on input "**********" at bounding box center [741, 388] width 274 height 33
type input "*"
type input "****"
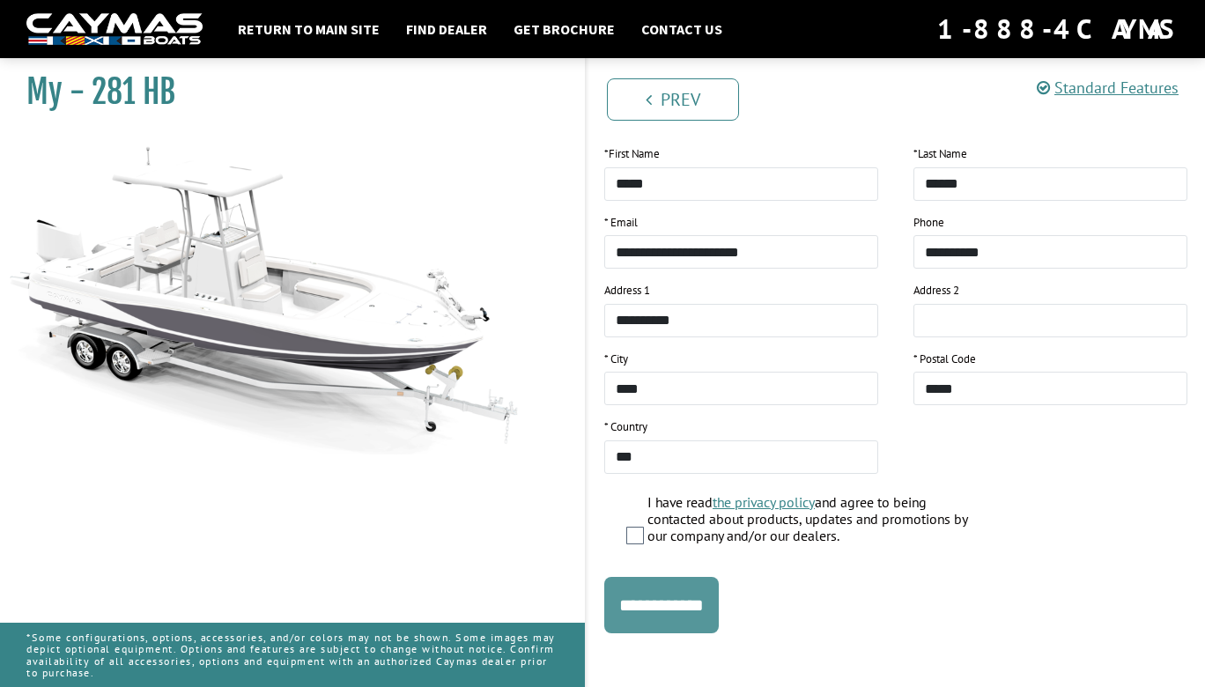
click at [672, 610] on input "**********" at bounding box center [661, 605] width 115 height 56
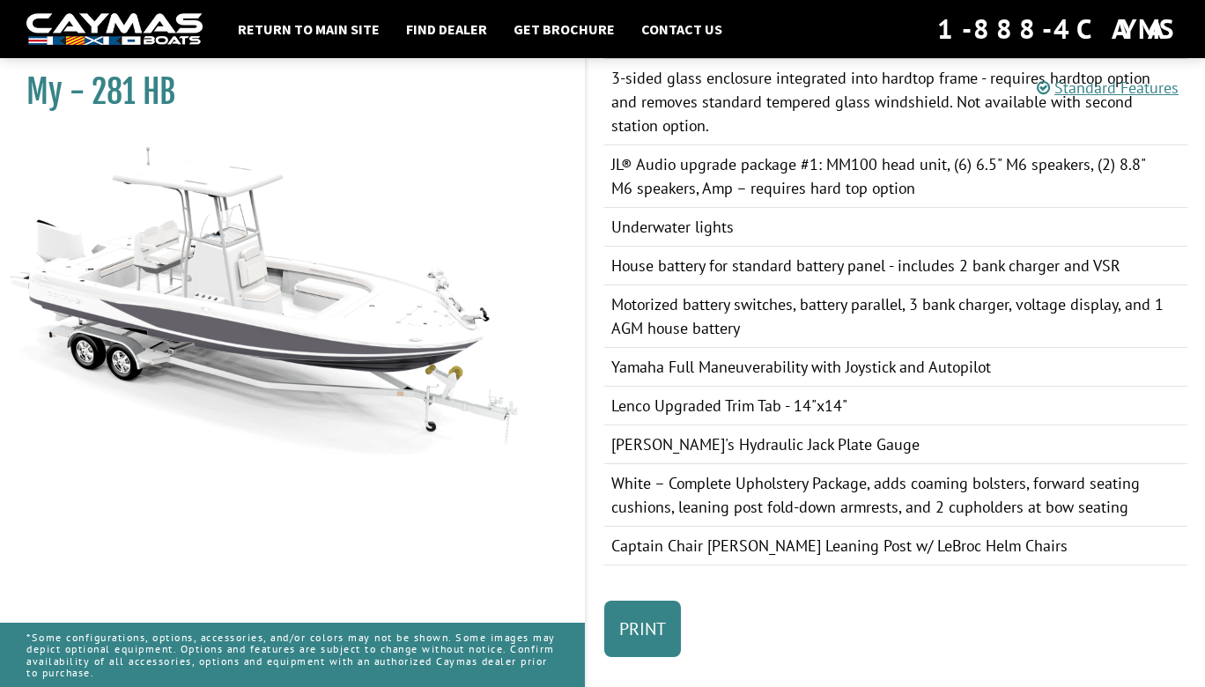
scroll to position [1078, 0]
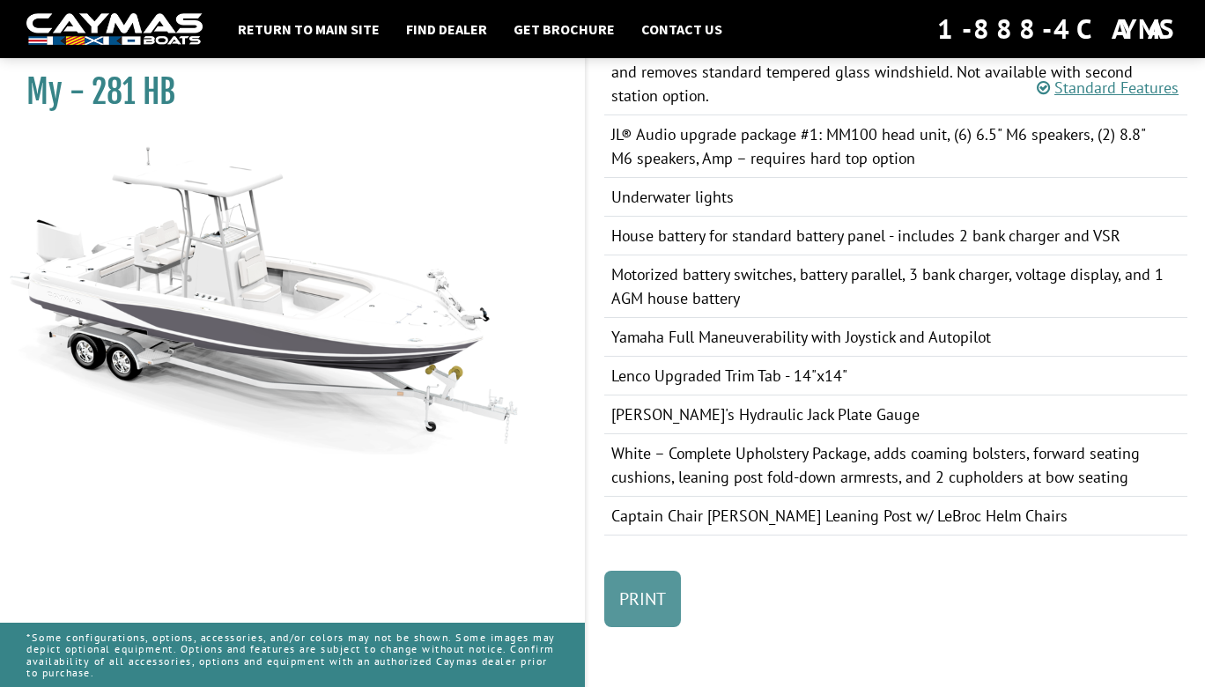
click at [654, 597] on link "Print" at bounding box center [642, 599] width 77 height 56
click at [627, 602] on link "Print" at bounding box center [642, 599] width 77 height 56
